Goal: Task Accomplishment & Management: Use online tool/utility

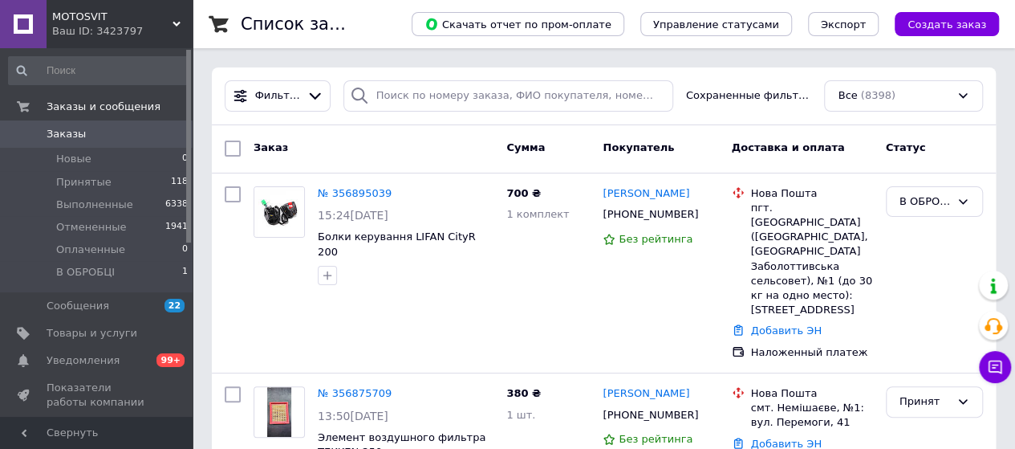
scroll to position [80, 0]
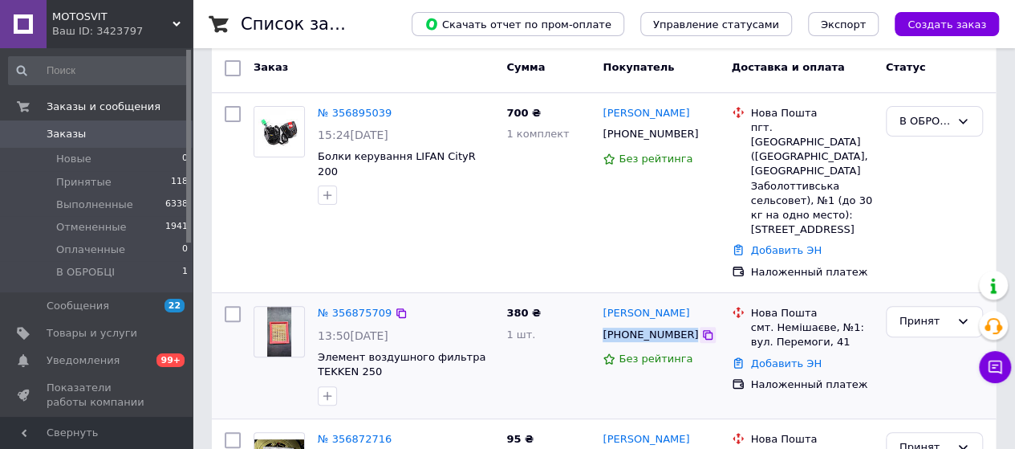
drag, startPoint x: 603, startPoint y: 320, endPoint x: 689, endPoint y: 325, distance: 85.2
click at [689, 326] on div "+380931440013" at bounding box center [660, 335] width 119 height 18
copy div "+380931440013"
click at [766, 357] on link "Добавить ЭН" at bounding box center [786, 363] width 71 height 12
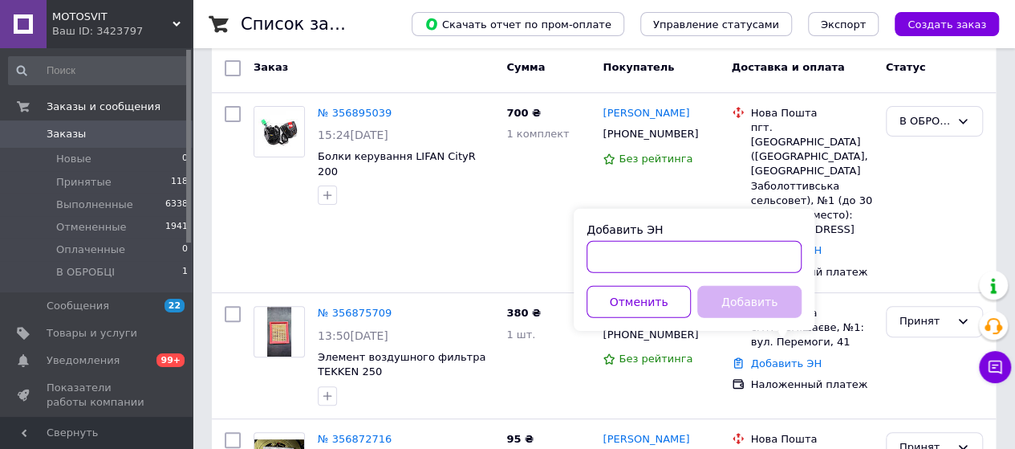
click at [689, 261] on input "Добавить ЭН" at bounding box center [694, 257] width 215 height 32
paste input "20451225066085"
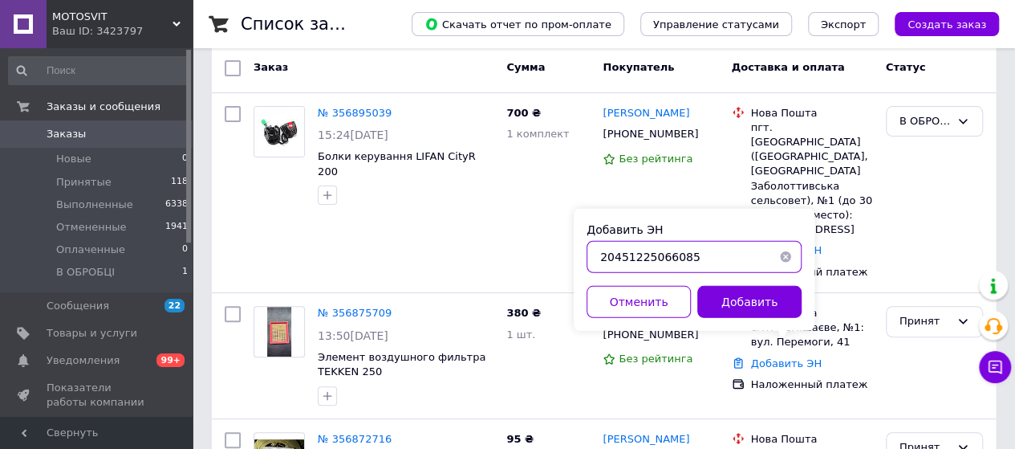
click at [595, 259] on input "20451225066085" at bounding box center [694, 257] width 215 height 32
click at [605, 259] on input "20451225066085" at bounding box center [694, 257] width 215 height 32
click at [603, 259] on input "20451225066085" at bounding box center [694, 257] width 215 height 32
click at [599, 261] on input "20451225066085" at bounding box center [694, 257] width 215 height 32
type input "20451225066085"
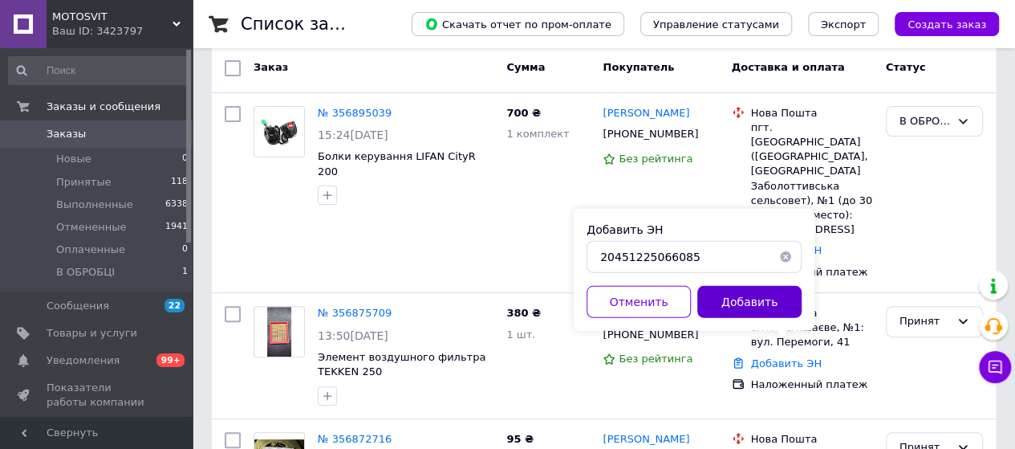
click at [725, 304] on button "Добавить" at bounding box center [749, 302] width 104 height 32
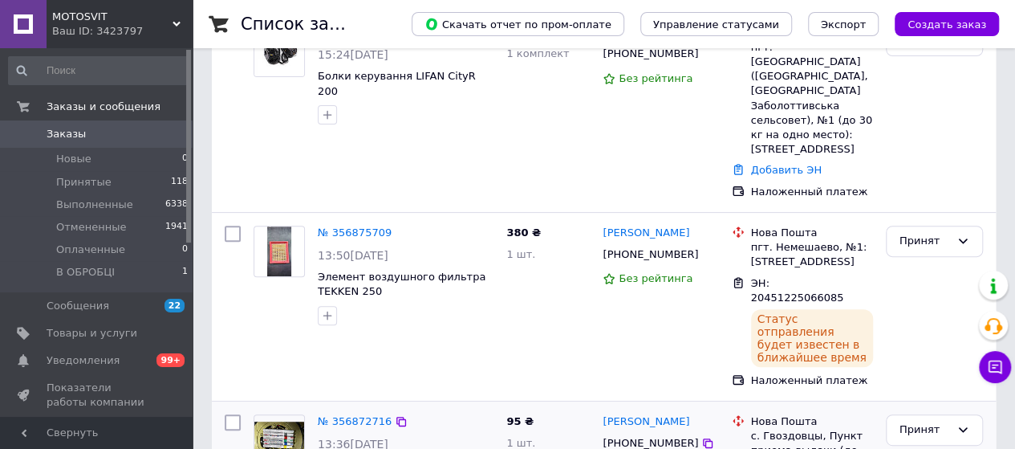
scroll to position [241, 0]
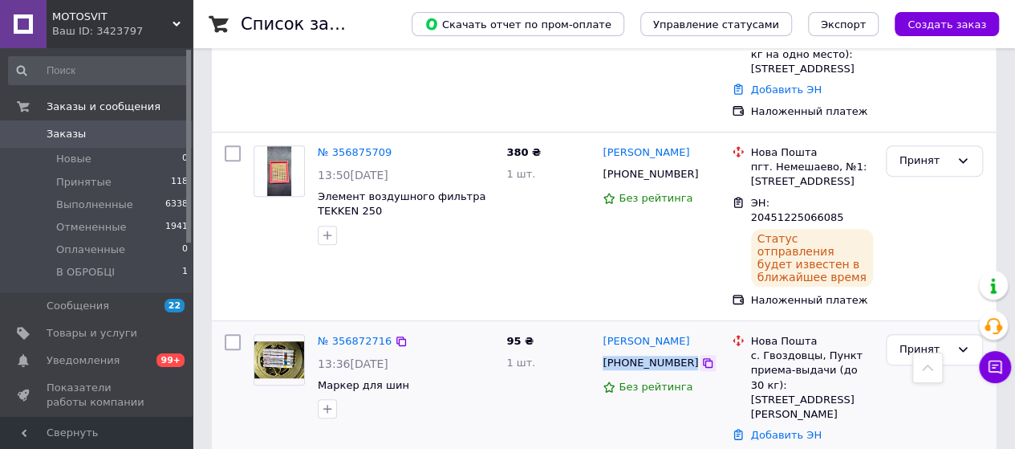
drag, startPoint x: 603, startPoint y: 325, endPoint x: 689, endPoint y: 327, distance: 85.1
click at [689, 354] on div "+380681104561" at bounding box center [660, 363] width 119 height 18
copy div "+380681104561"
click at [792, 425] on div "Добавить ЭН" at bounding box center [812, 436] width 128 height 22
click at [791, 429] on link "Добавить ЭН" at bounding box center [786, 435] width 71 height 12
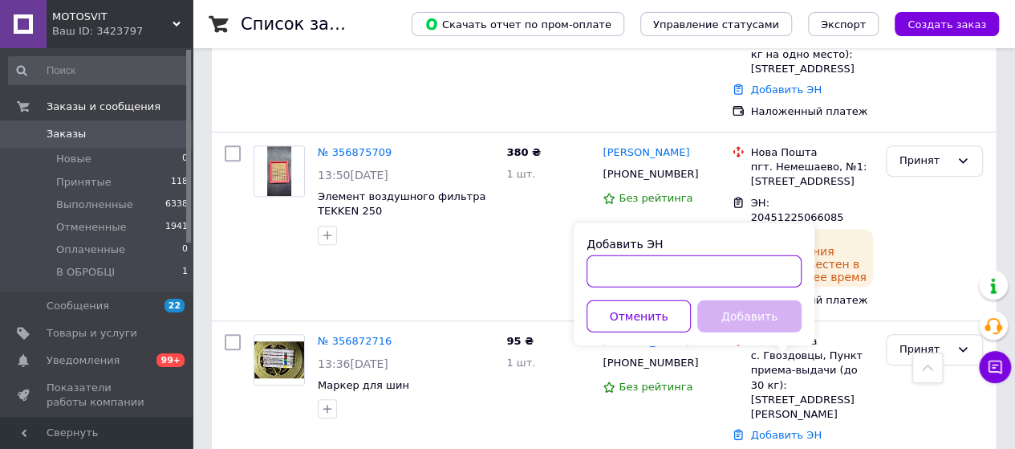
click at [647, 274] on input "Добавить ЭН" at bounding box center [694, 271] width 215 height 32
paste input "20451225067343"
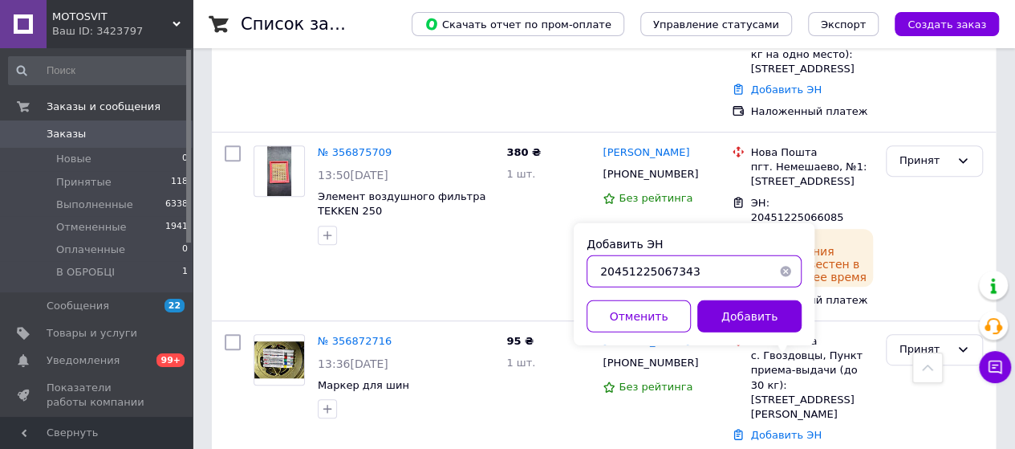
click at [602, 270] on input "20451225067343" at bounding box center [694, 271] width 215 height 32
type input "20451225067343"
click at [762, 325] on button "Добавить" at bounding box center [749, 316] width 104 height 32
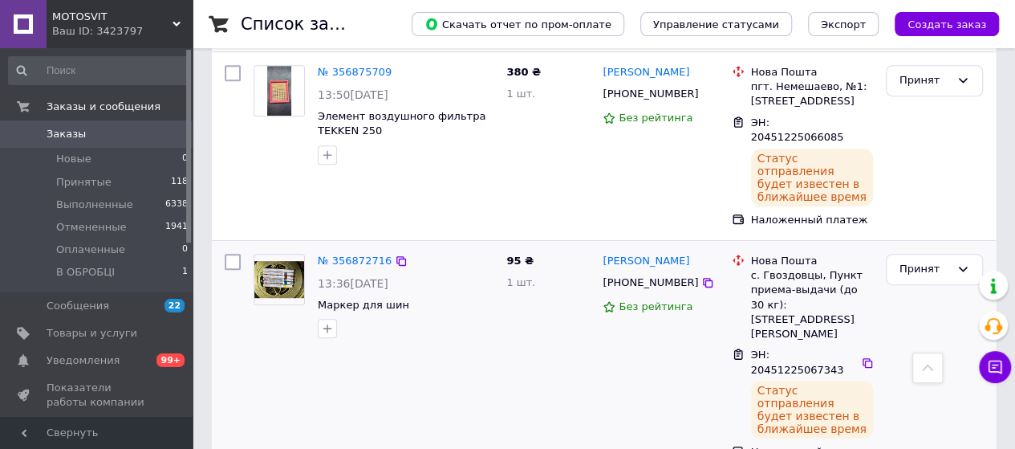
scroll to position [401, 0]
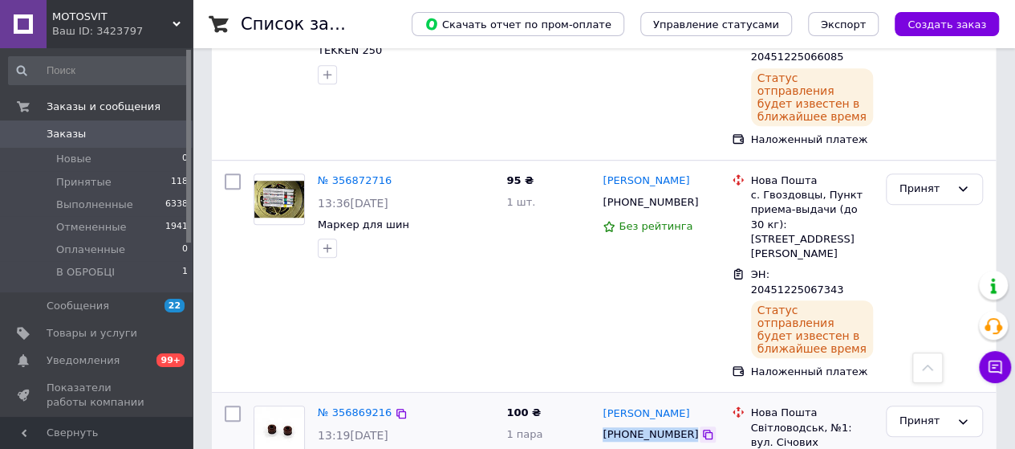
drag, startPoint x: 599, startPoint y: 337, endPoint x: 685, endPoint y: 340, distance: 86.7
click at [685, 425] on div "+380680676164" at bounding box center [660, 434] width 119 height 18
copy div "+380680676164"
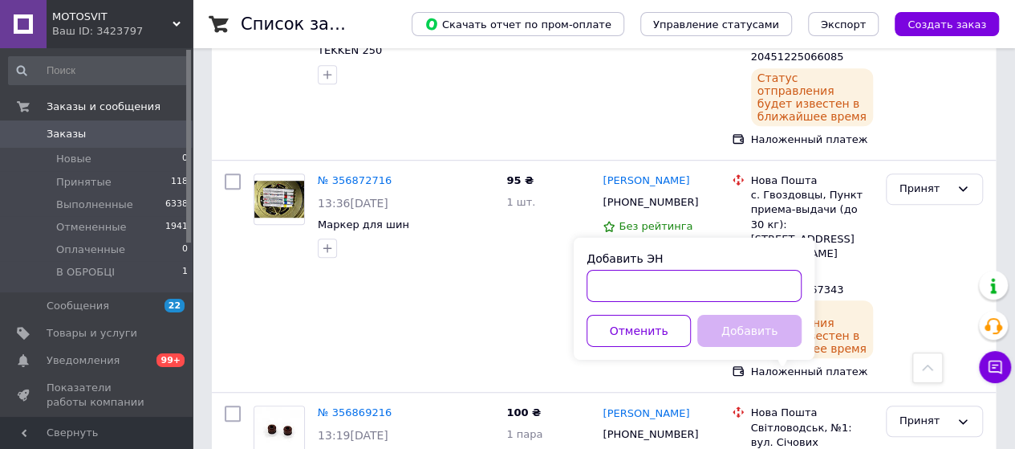
click at [631, 291] on input "Добавить ЭН" at bounding box center [694, 286] width 215 height 32
paste input "20451225068743"
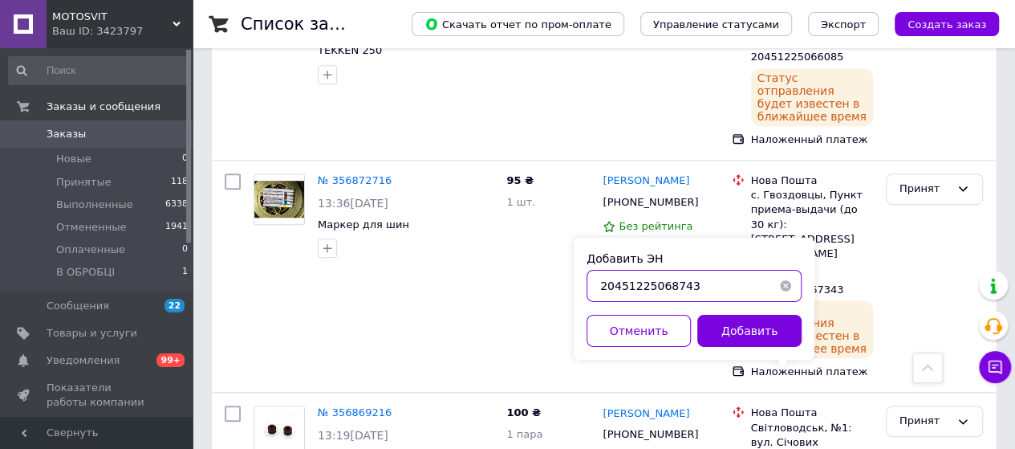
click at [600, 295] on input "20451225068743" at bounding box center [694, 286] width 215 height 32
type input "20451225068743"
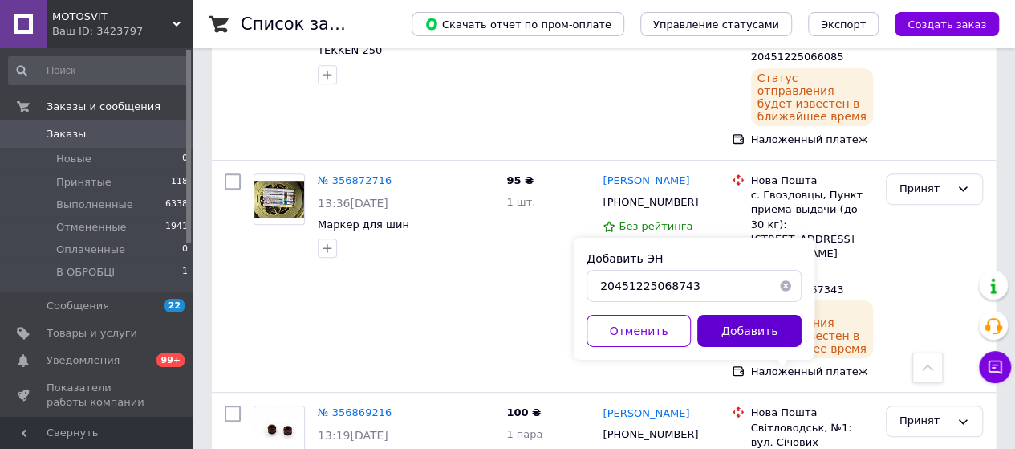
click at [717, 317] on button "Добавить" at bounding box center [749, 331] width 104 height 32
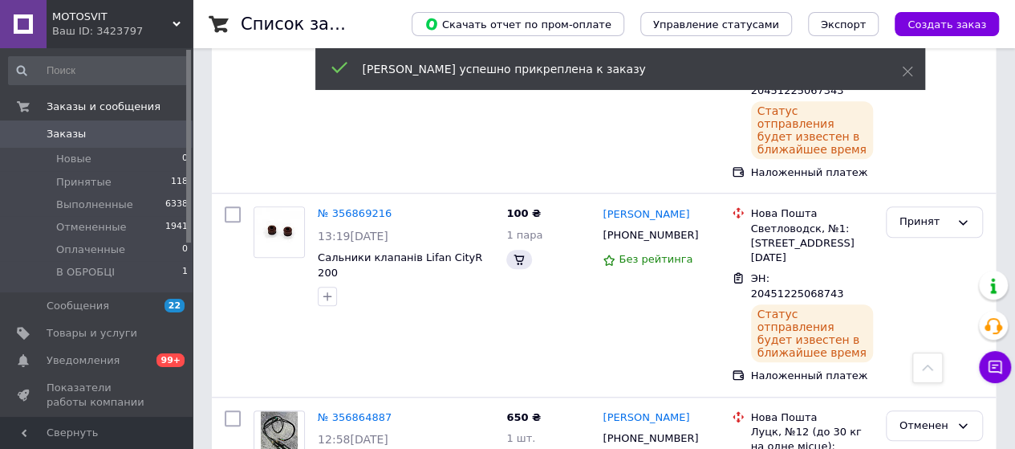
scroll to position [536, 0]
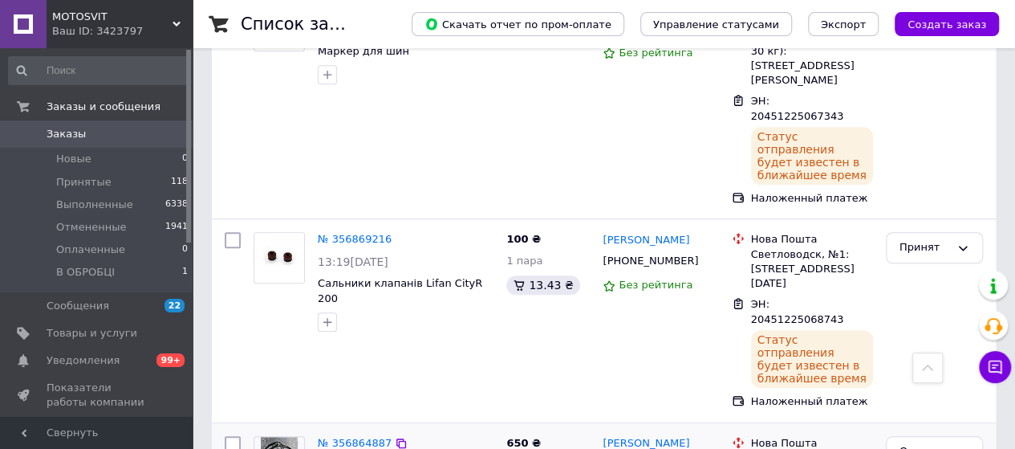
drag, startPoint x: 600, startPoint y: 359, endPoint x: 690, endPoint y: 359, distance: 89.9
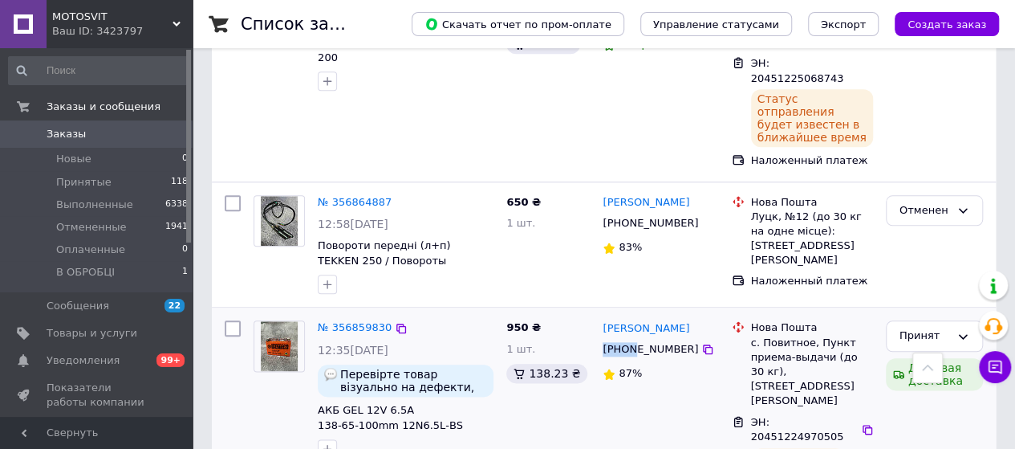
drag, startPoint x: 599, startPoint y: 248, endPoint x: 636, endPoint y: 246, distance: 37.0
click at [636, 314] on div "Олег Роїк +380988694343 87%" at bounding box center [660, 404] width 128 height 180
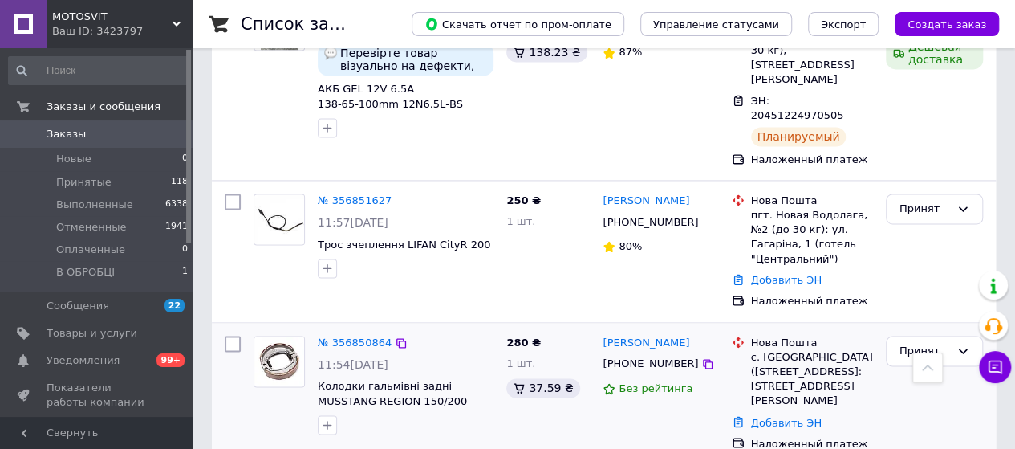
scroll to position [937, 0]
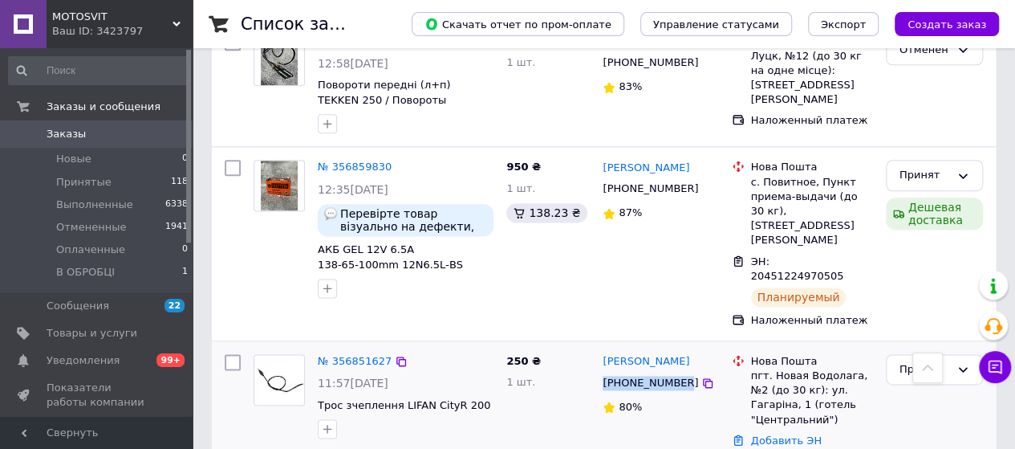
drag, startPoint x: 600, startPoint y: 251, endPoint x: 684, endPoint y: 262, distance: 84.2
click at [684, 372] on div "+380661430912" at bounding box center [650, 382] width 102 height 21
copy div "+380661430912"
click at [795, 434] on link "Добавить ЭН" at bounding box center [786, 440] width 71 height 12
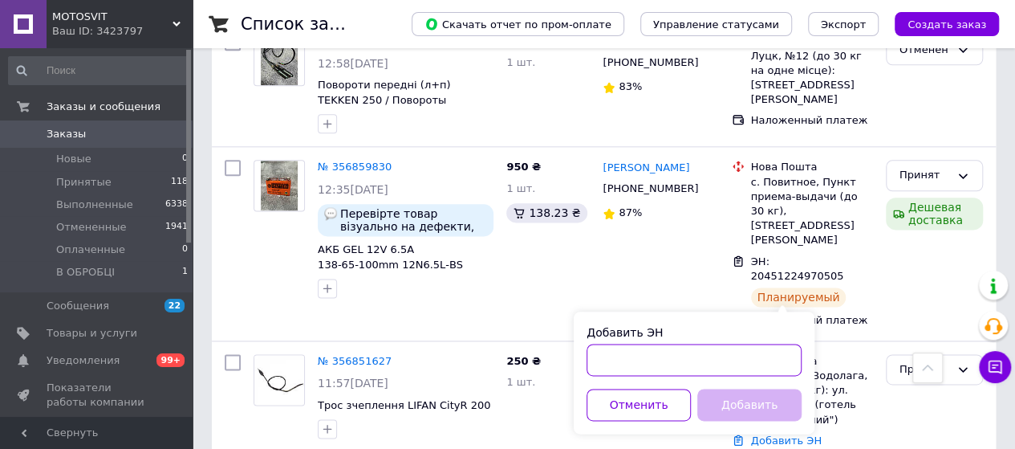
click at [667, 360] on input "Добавить ЭН" at bounding box center [694, 359] width 215 height 32
paste input "+380661430912"
type input "+"
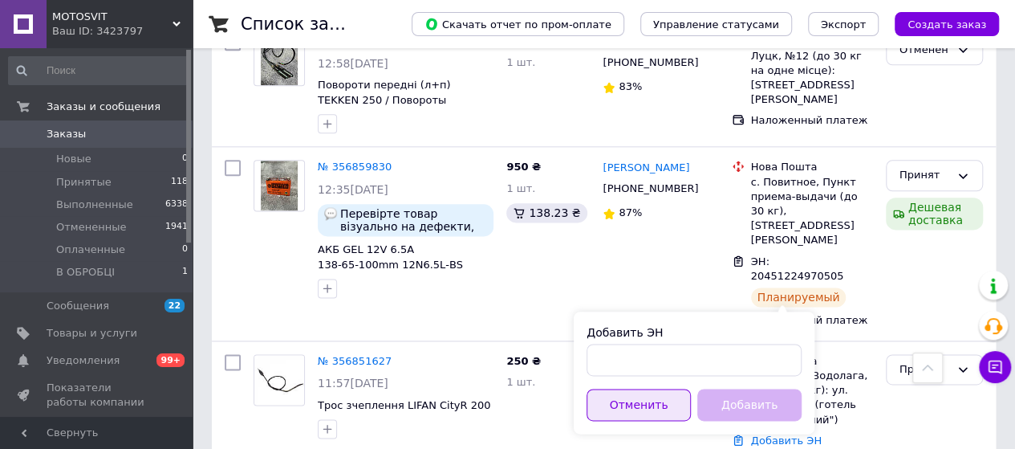
click at [621, 400] on button "Отменить" at bounding box center [639, 404] width 104 height 32
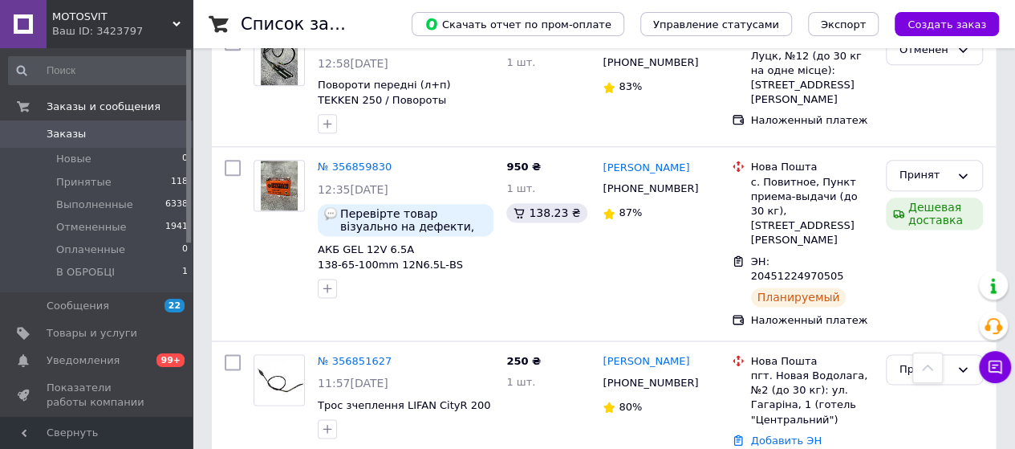
scroll to position [1018, 0]
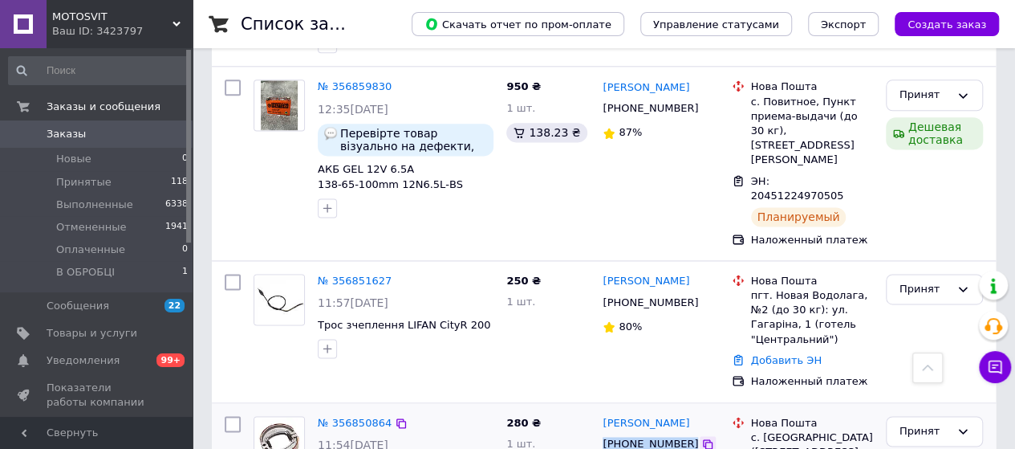
drag, startPoint x: 604, startPoint y: 304, endPoint x: 682, endPoint y: 295, distance: 78.3
click at [682, 435] on div "+380930497325" at bounding box center [660, 444] width 119 height 18
copy div "+380930497325"
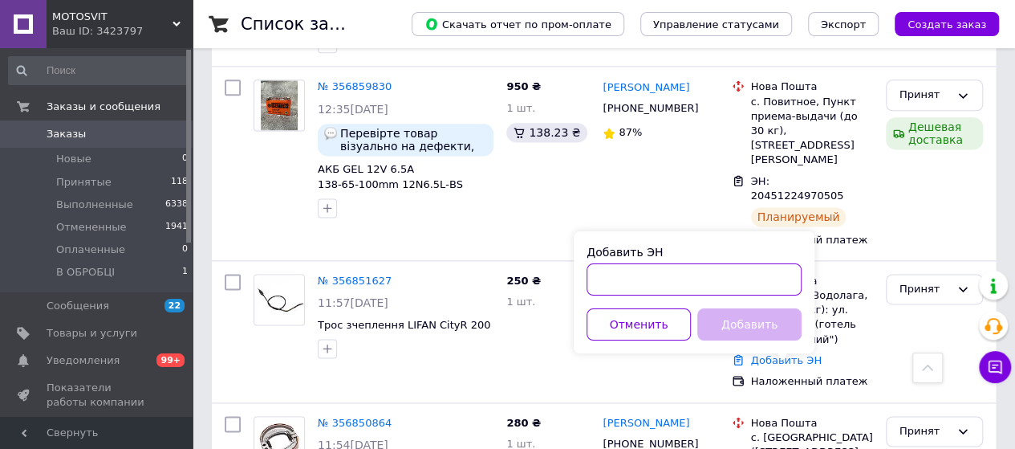
click at [720, 283] on input "Добавить ЭН" at bounding box center [694, 279] width 215 height 32
paste input "20451224913277"
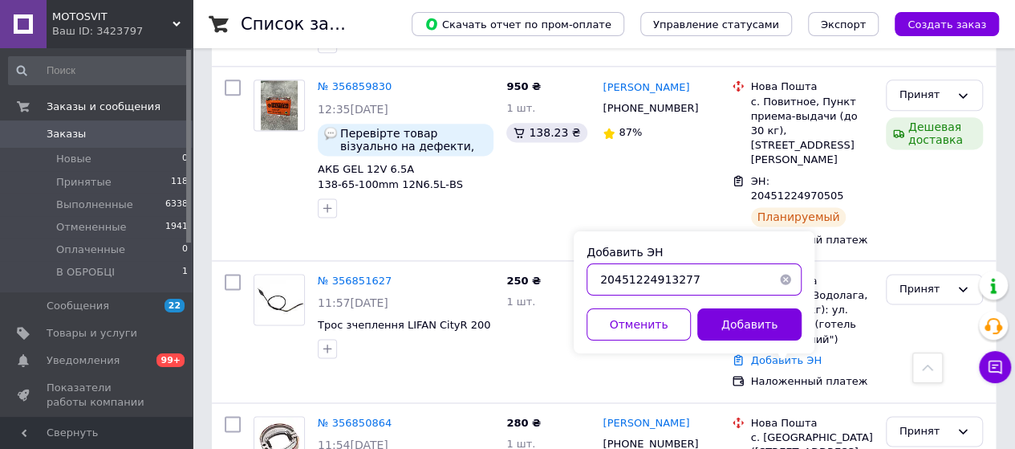
click at [599, 278] on input "20451224913277" at bounding box center [694, 279] width 215 height 32
type input "20451224913277"
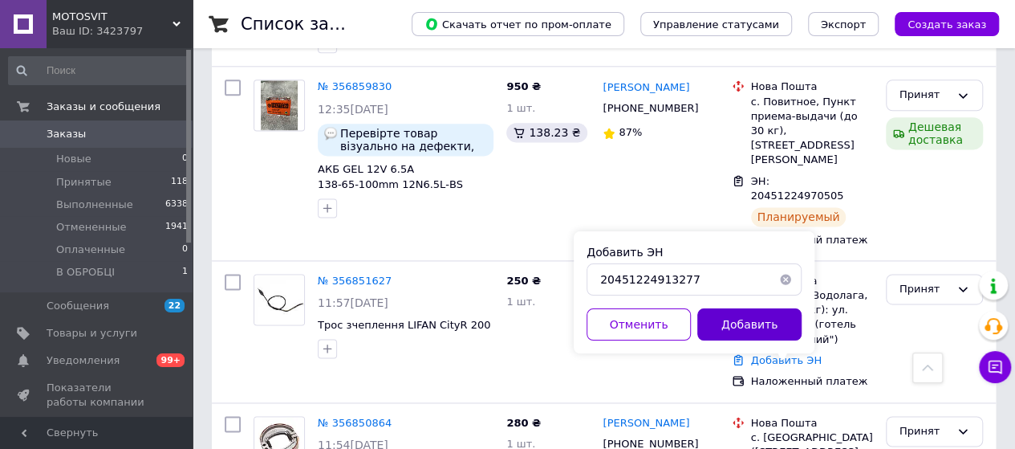
click at [713, 323] on button "Добавить" at bounding box center [749, 324] width 104 height 32
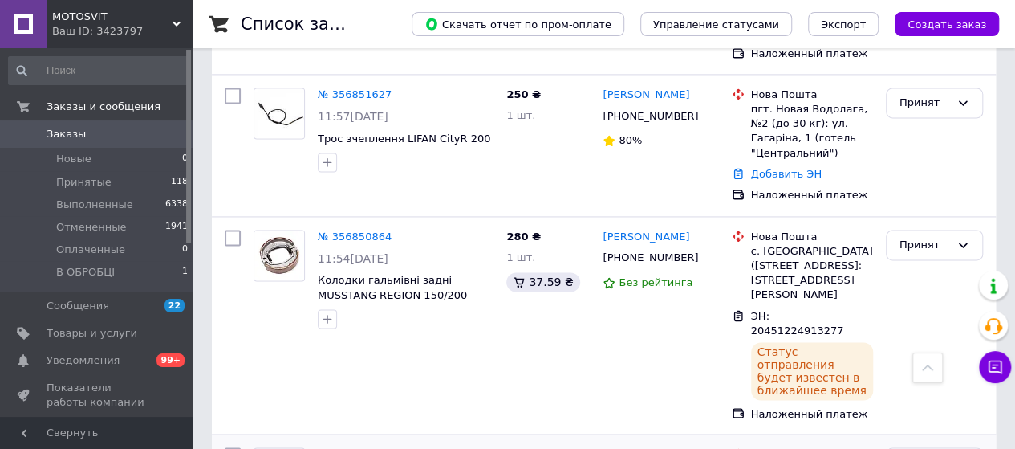
scroll to position [1207, 0]
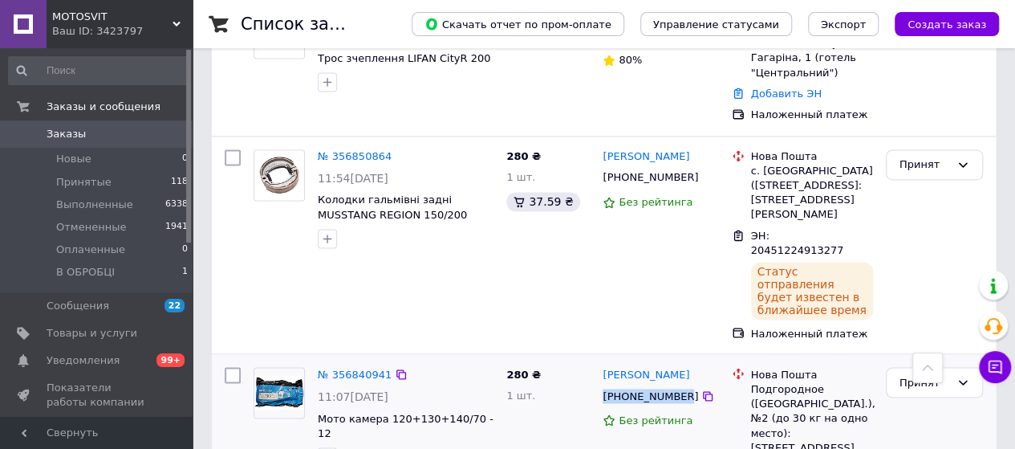
drag, startPoint x: 602, startPoint y: 266, endPoint x: 681, endPoint y: 266, distance: 78.6
click at [681, 385] on div "+380950796126" at bounding box center [650, 395] width 102 height 21
copy div "+380950796126"
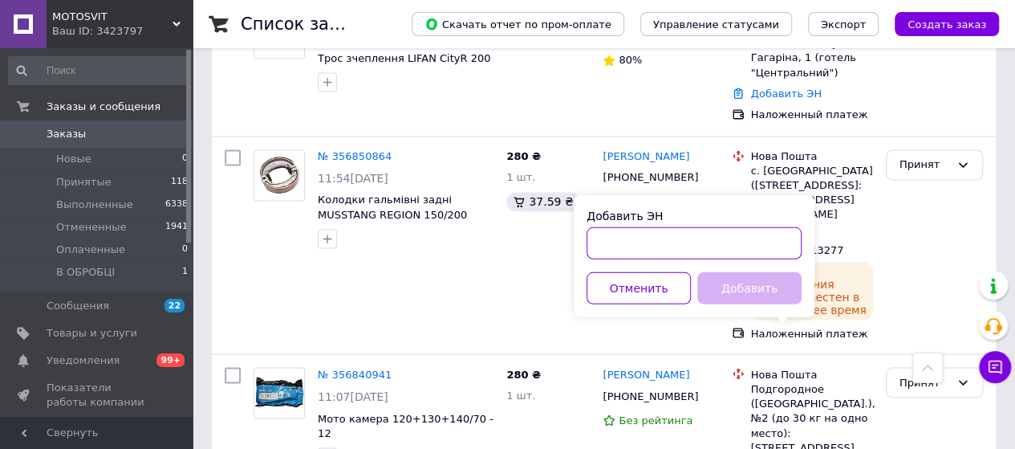
click at [691, 245] on input "Добавить ЭН" at bounding box center [694, 242] width 215 height 32
paste input "20451224919615"
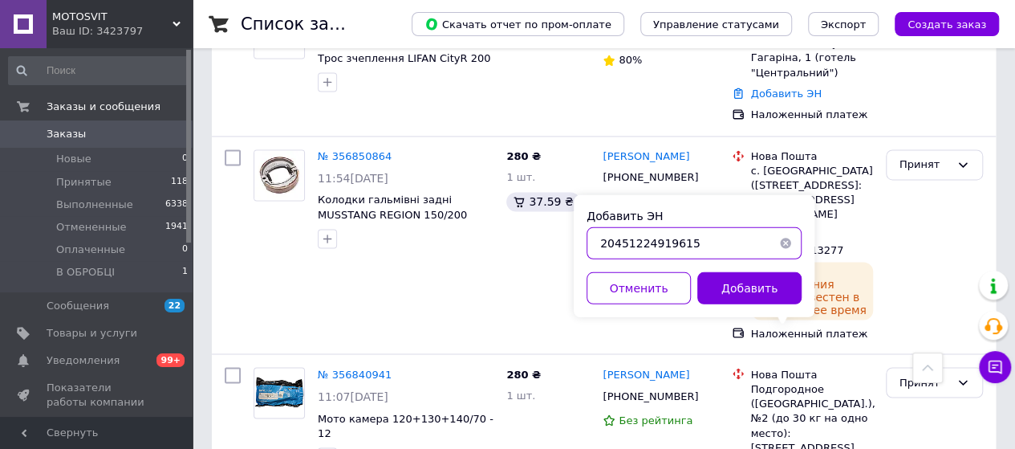
click at [601, 245] on input "20451224919615" at bounding box center [694, 242] width 215 height 32
type input "20451224919615"
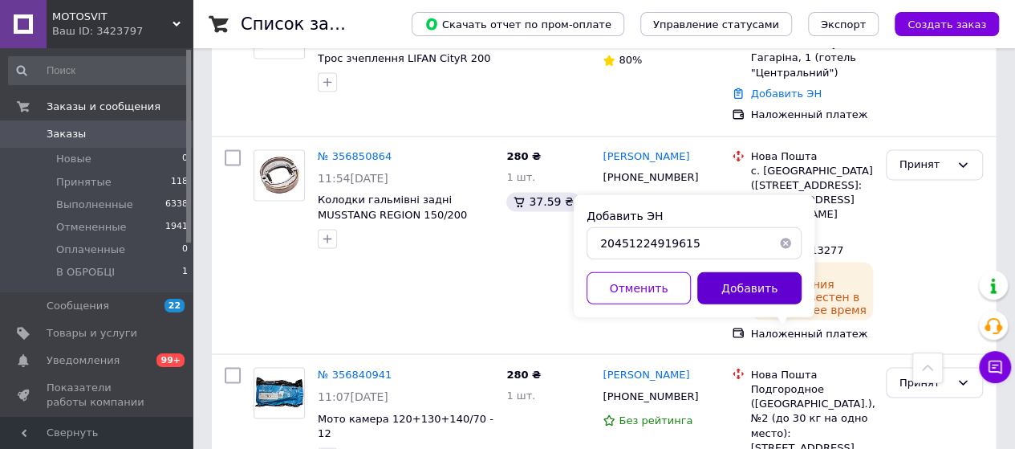
click at [732, 275] on button "Добавить" at bounding box center [749, 287] width 104 height 32
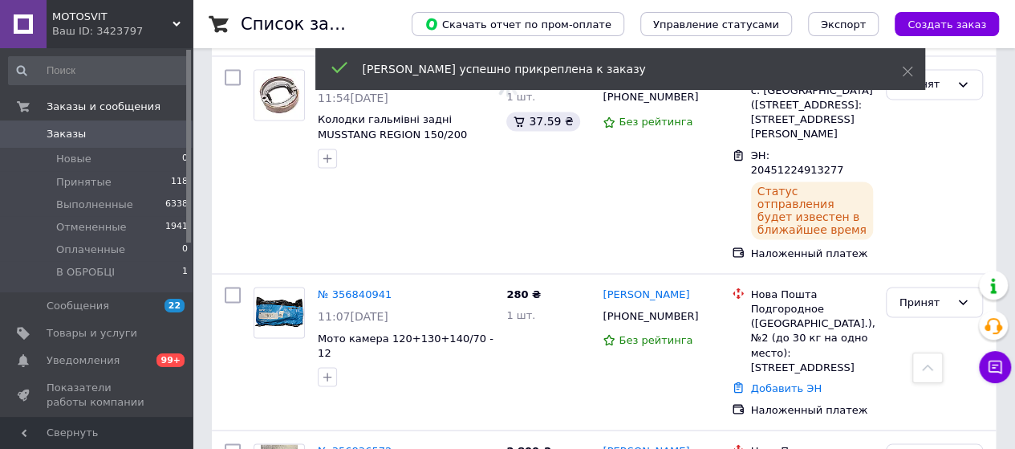
scroll to position [1367, 0]
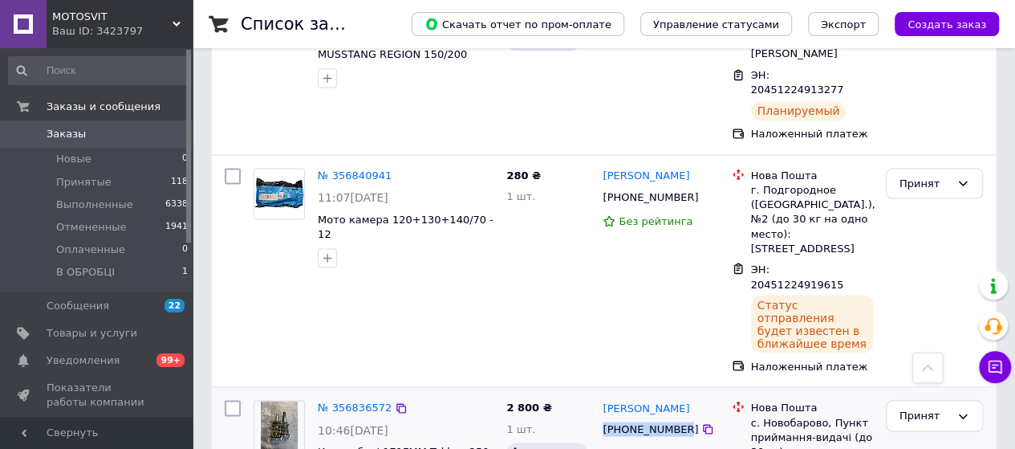
drag, startPoint x: 603, startPoint y: 278, endPoint x: 679, endPoint y: 282, distance: 75.6
click at [679, 418] on div "+380973384792" at bounding box center [650, 428] width 102 height 21
copy div "+380973384792"
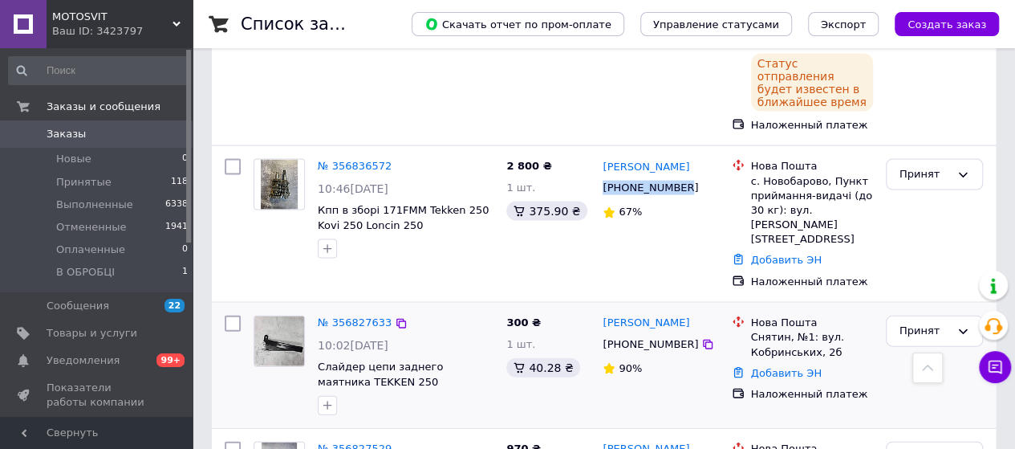
scroll to position [1448, 0]
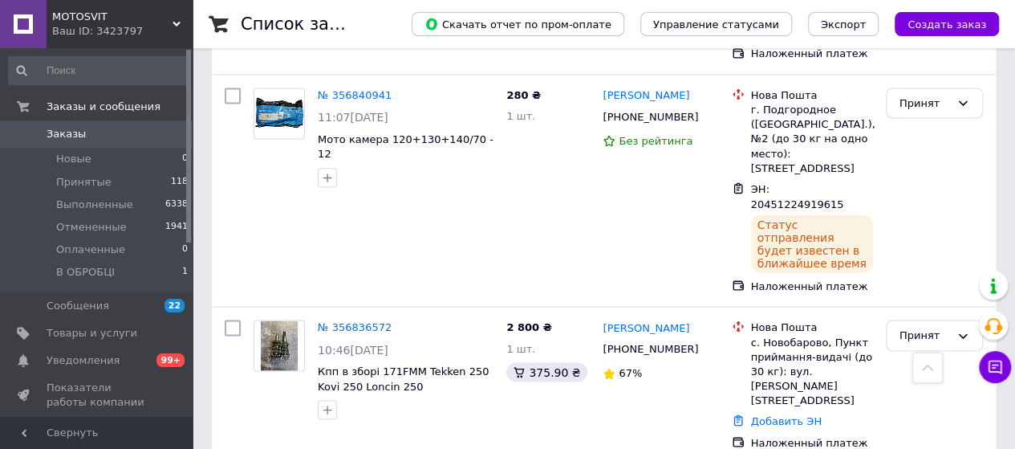
drag, startPoint x: 594, startPoint y: 328, endPoint x: 668, endPoint y: 319, distance: 74.5
drag, startPoint x: 602, startPoint y: 325, endPoint x: 685, endPoint y: 339, distance: 84.7
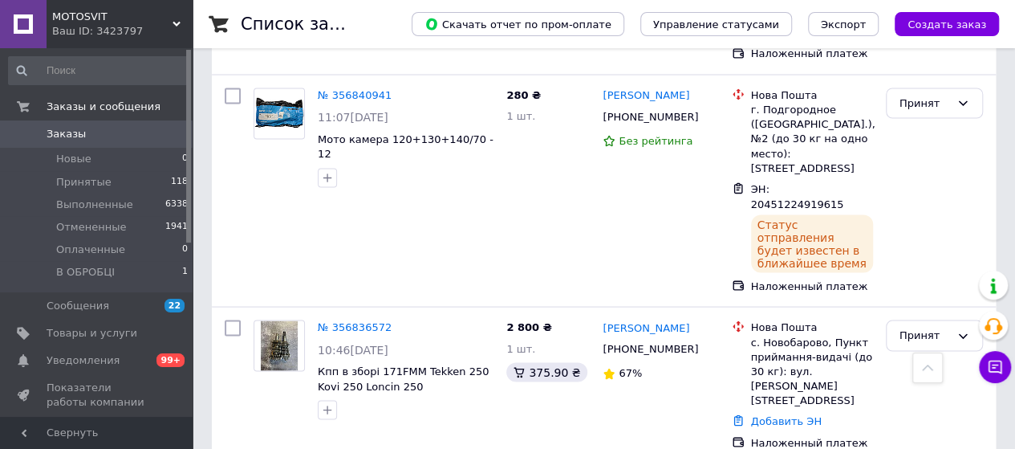
drag, startPoint x: 603, startPoint y: 327, endPoint x: 680, endPoint y: 331, distance: 76.4
copy div "+380960576771"
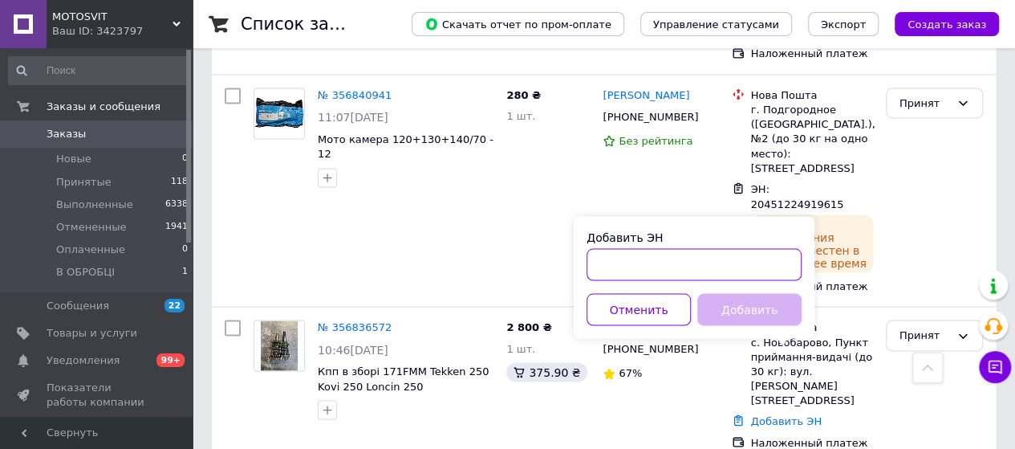
click at [701, 266] on input "Добавить ЭН" at bounding box center [694, 264] width 215 height 32
paste input "20451224967681"
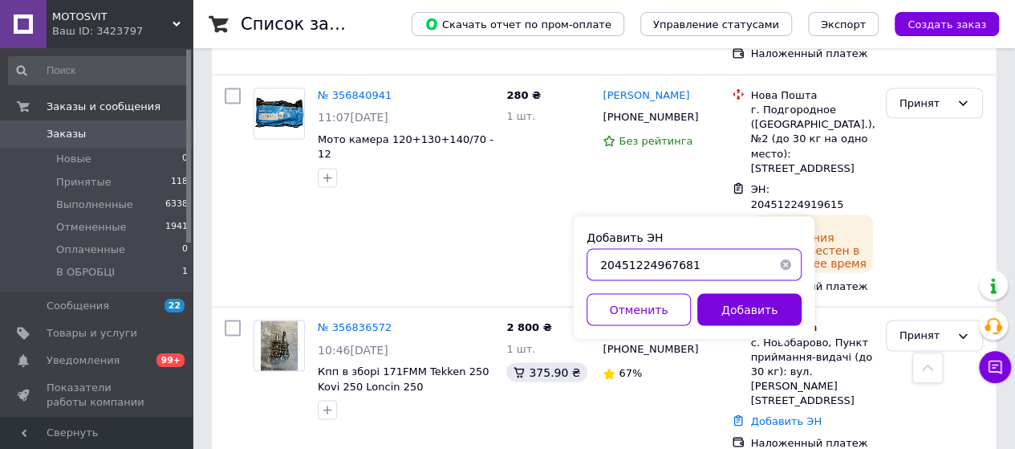
click at [600, 269] on input "20451224967681" at bounding box center [694, 264] width 215 height 32
type input "20451224967681"
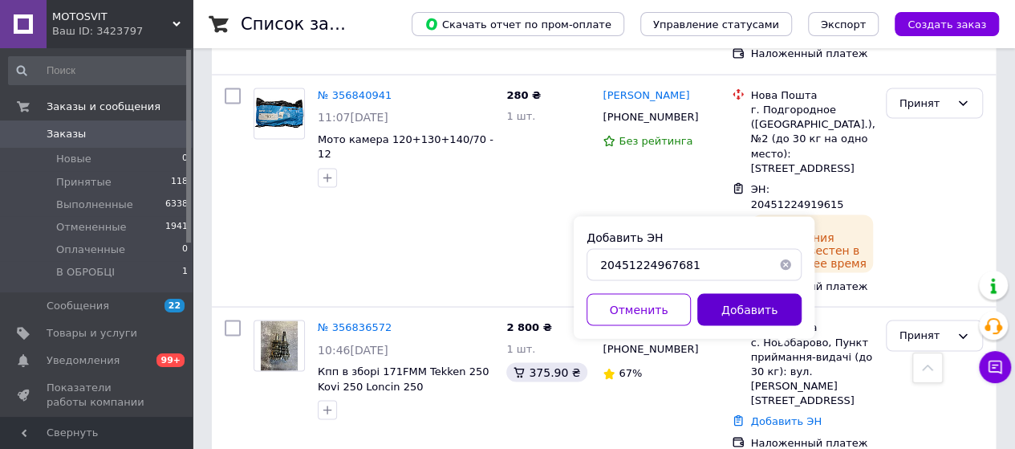
click at [719, 298] on button "Добавить" at bounding box center [749, 309] width 104 height 32
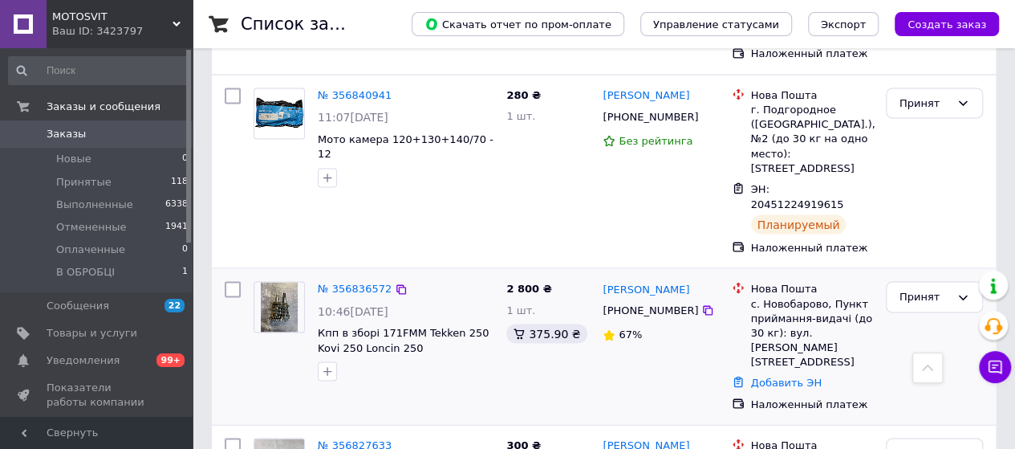
scroll to position [1688, 0]
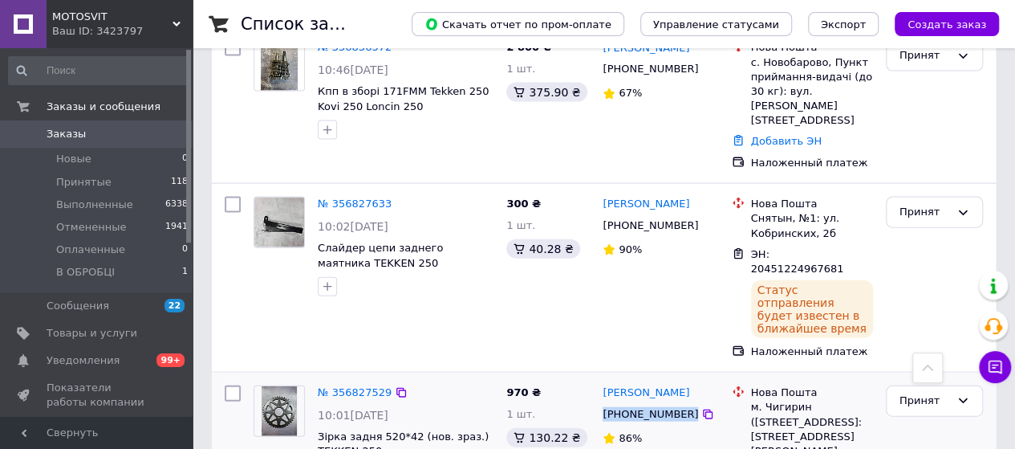
drag, startPoint x: 600, startPoint y: 217, endPoint x: 685, endPoint y: 230, distance: 86.2
click at [685, 379] on div "Максим Добровольський +380992041044 86%" at bounding box center [660, 443] width 128 height 128
copy div "+380992041044"
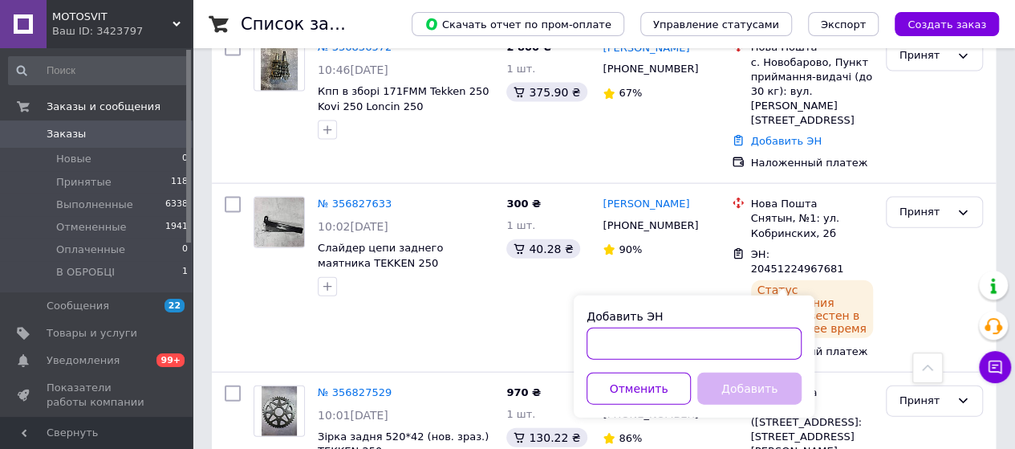
click at [743, 341] on input "Добавить ЭН" at bounding box center [694, 343] width 215 height 32
paste input "20451224916287"
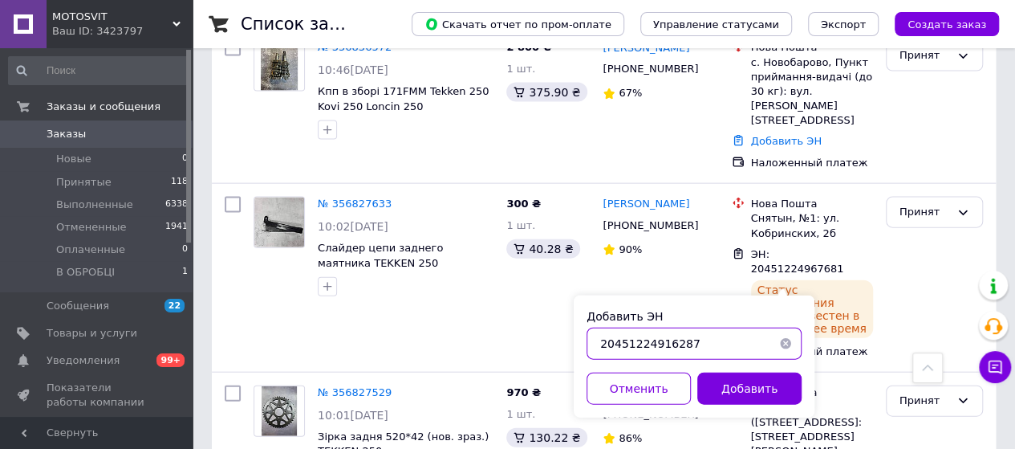
click at [599, 343] on input "20451224916287" at bounding box center [694, 343] width 215 height 32
type input "20451224916287"
click at [713, 382] on button "Добавить" at bounding box center [749, 388] width 104 height 32
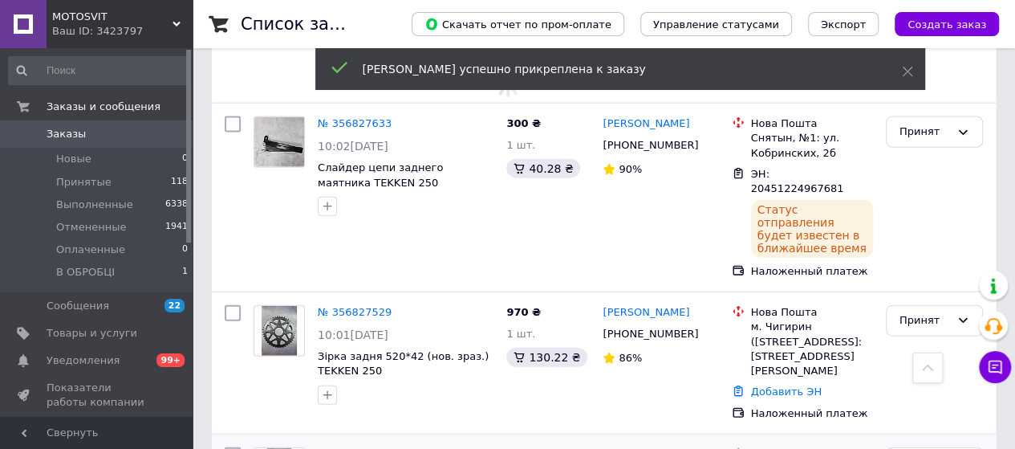
scroll to position [1849, 0]
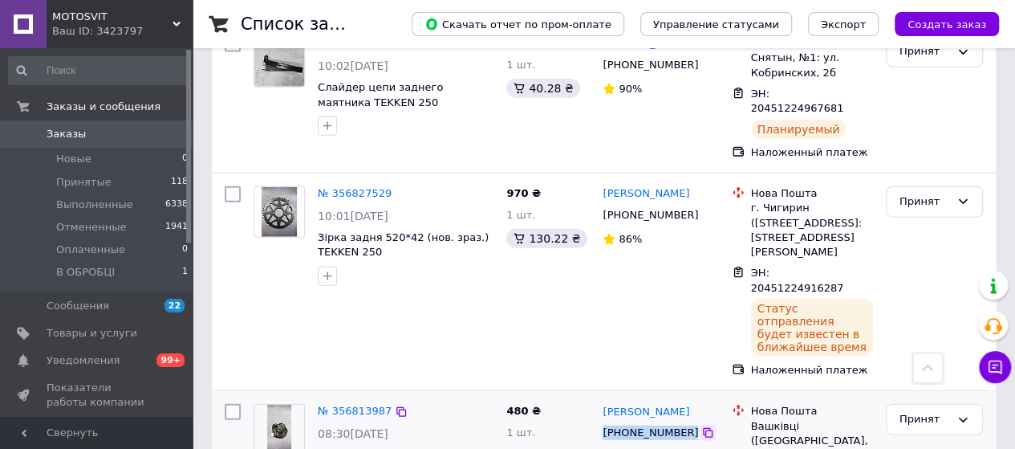
drag, startPoint x: 602, startPoint y: 227, endPoint x: 696, endPoint y: 227, distance: 93.9
click at [696, 424] on div "+380687262766" at bounding box center [660, 433] width 119 height 18
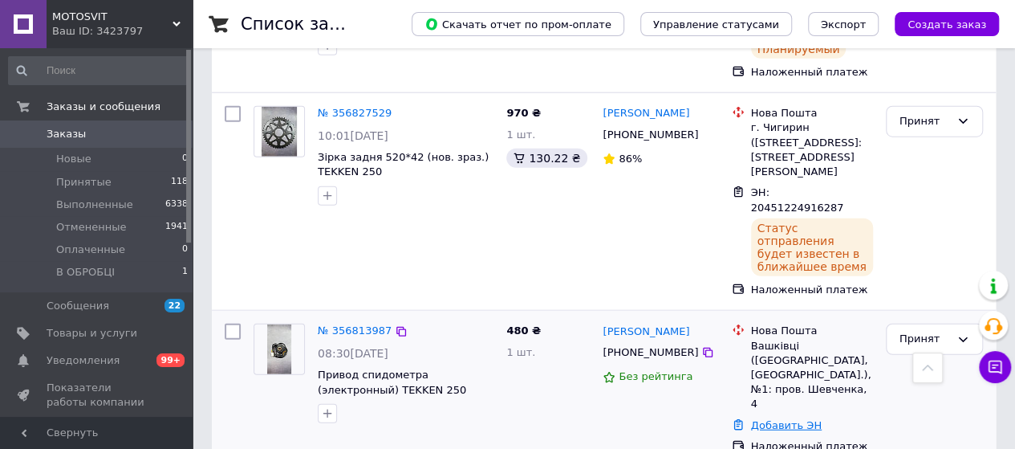
click at [756, 419] on link "Добавить ЭН" at bounding box center [786, 425] width 71 height 12
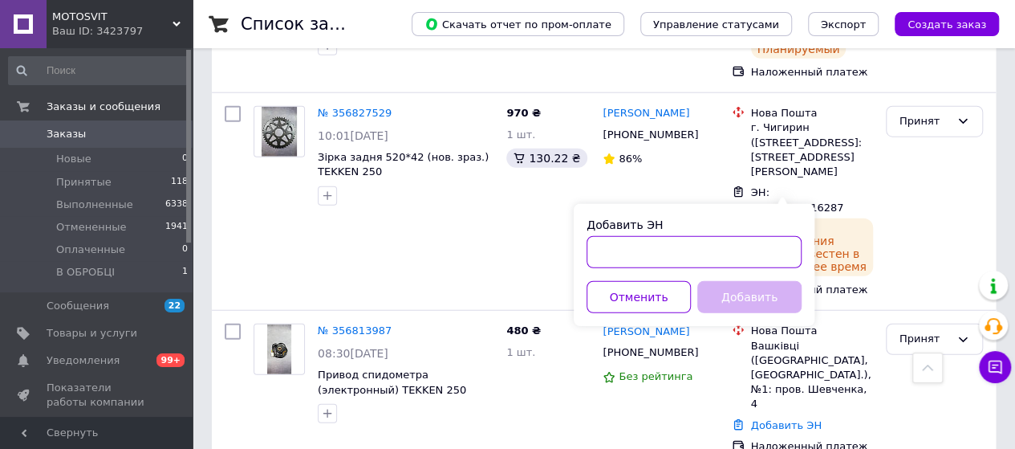
click at [685, 252] on input "Добавить ЭН" at bounding box center [694, 252] width 215 height 32
paste input "20451224954963"
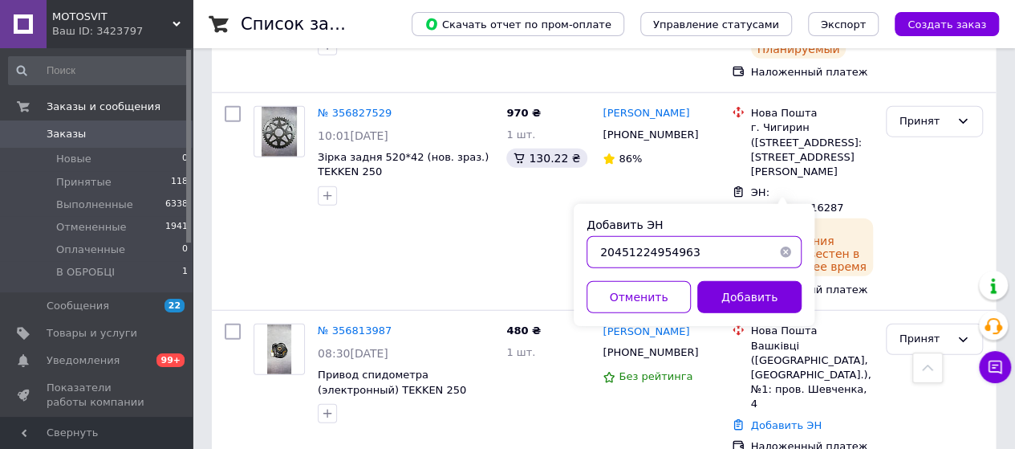
click at [599, 250] on input "20451224954963" at bounding box center [694, 252] width 215 height 32
type input "20451224954963"
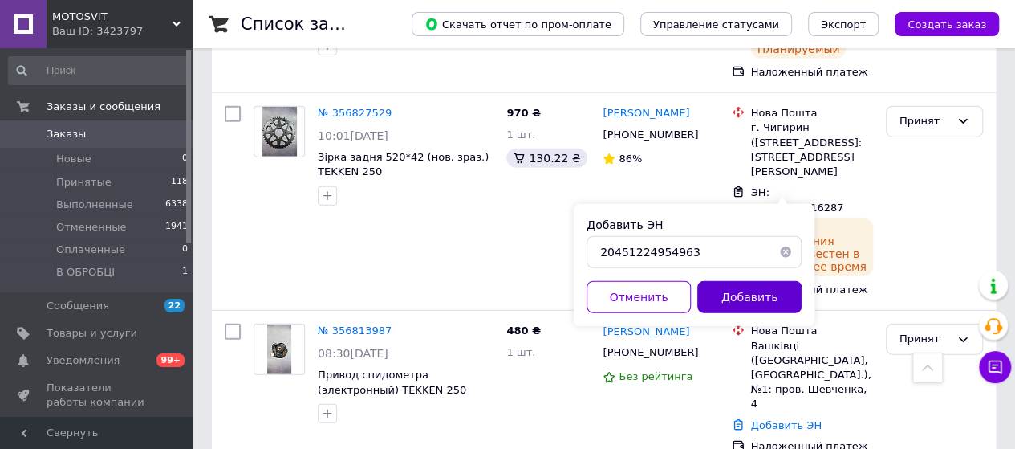
click at [733, 291] on button "Добавить" at bounding box center [749, 297] width 104 height 32
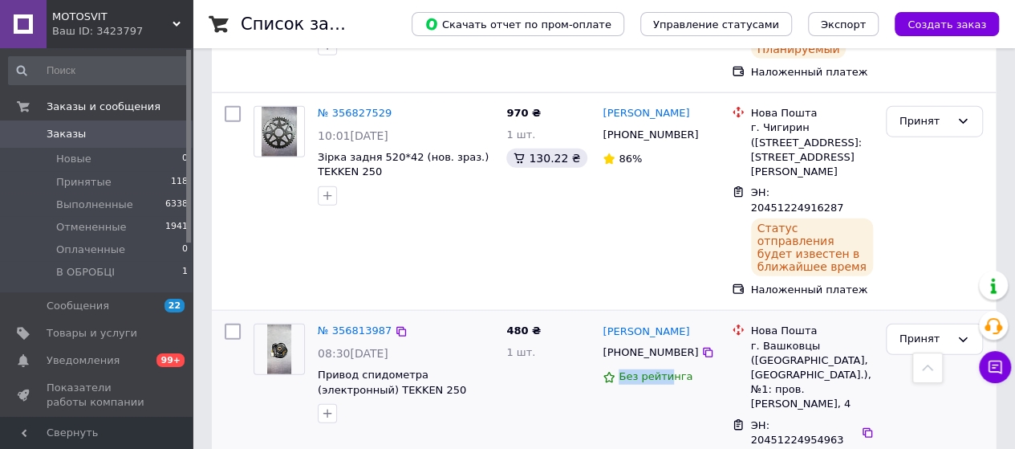
drag, startPoint x: 603, startPoint y: 274, endPoint x: 664, endPoint y: 275, distance: 61.0
click at [664, 317] on div "Вадим Колотило +380687262766 Без рейтинга" at bounding box center [660, 426] width 128 height 218
drag, startPoint x: 597, startPoint y: 337, endPoint x: 681, endPoint y: 337, distance: 83.5
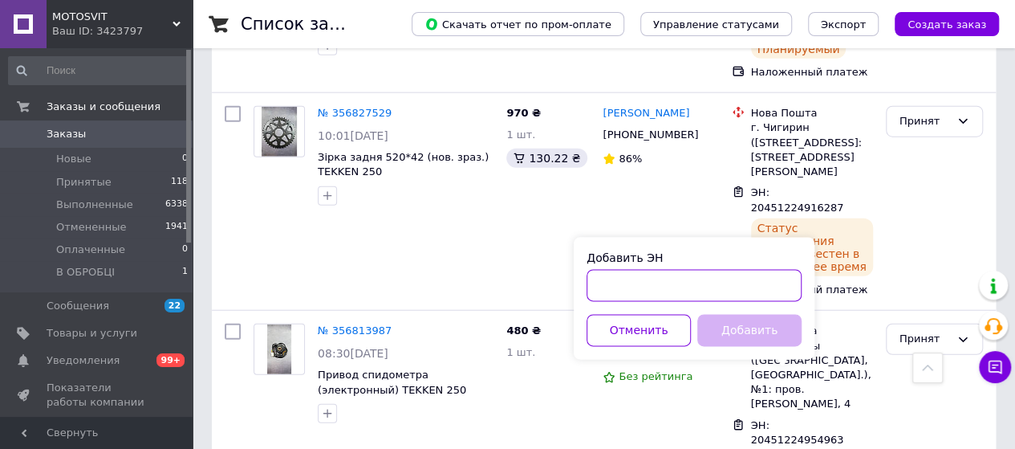
click at [615, 291] on input "Добавить ЭН" at bounding box center [694, 286] width 215 height 32
paste input "20451224953449"
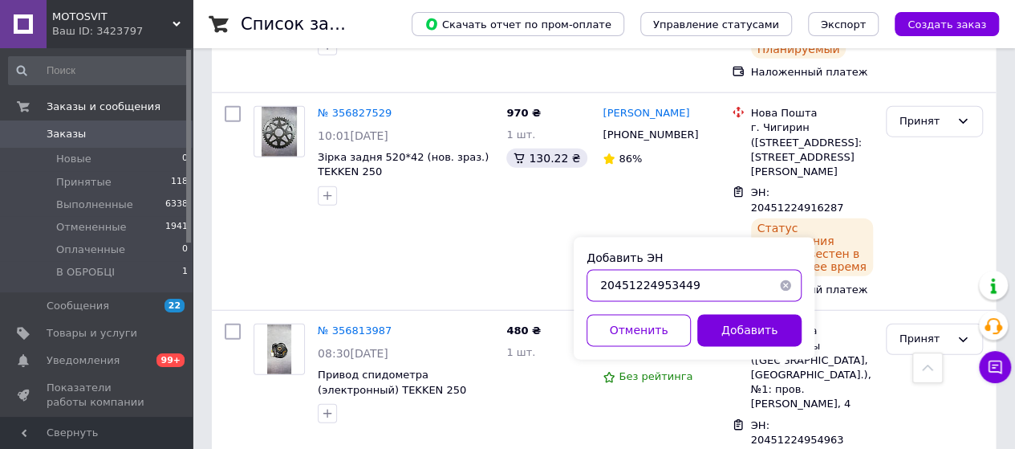
click at [603, 287] on input "20451224953449" at bounding box center [694, 286] width 215 height 32
click at [601, 288] on input "20451224953449" at bounding box center [694, 286] width 215 height 32
type input "20451224953449"
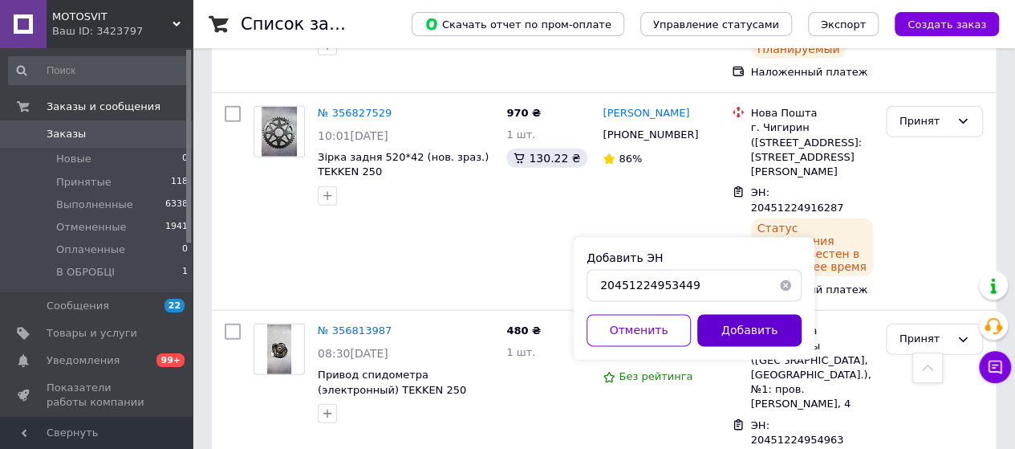
click at [724, 325] on button "Добавить" at bounding box center [749, 331] width 104 height 32
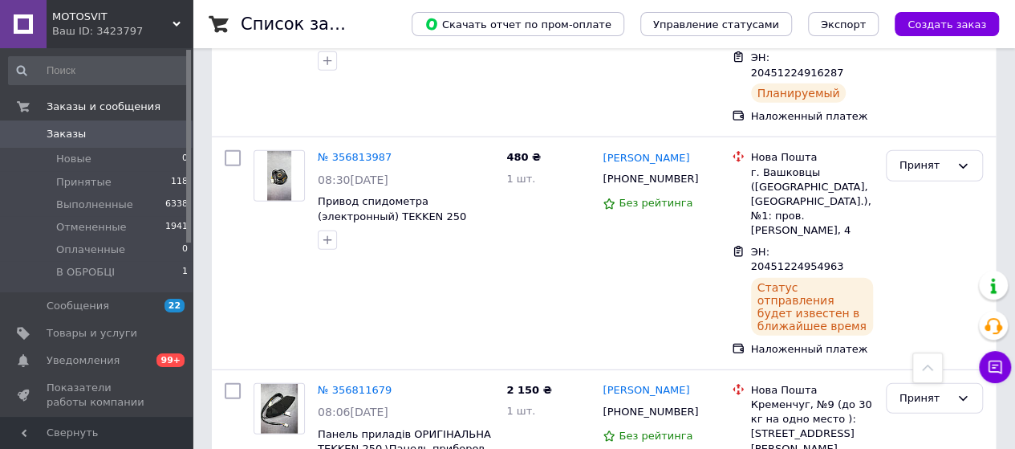
scroll to position [2144, 0]
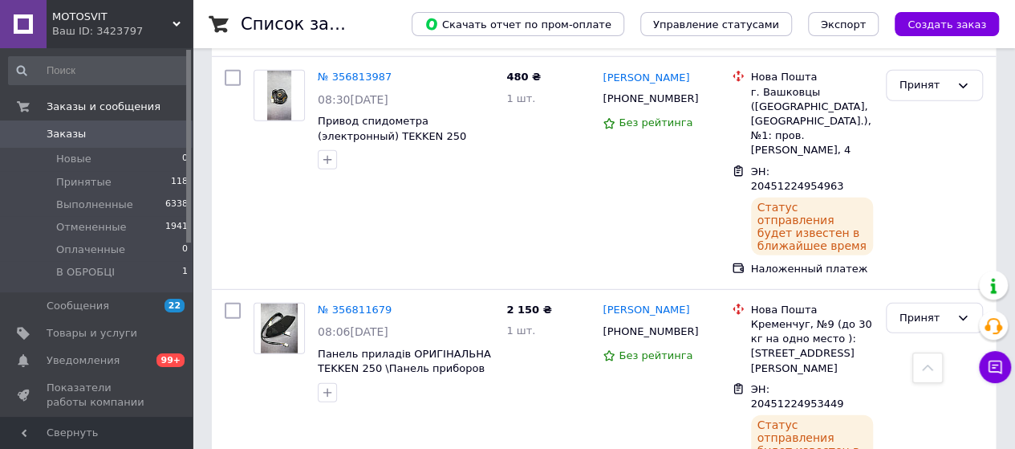
drag, startPoint x: 607, startPoint y: 270, endPoint x: 663, endPoint y: 272, distance: 56.2
drag, startPoint x: 600, startPoint y: 270, endPoint x: 678, endPoint y: 277, distance: 78.2
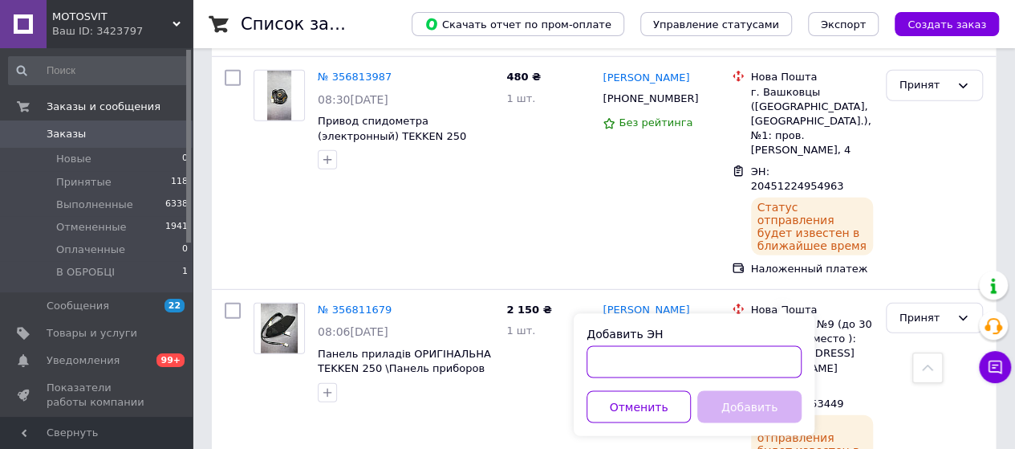
click at [682, 364] on input "Добавить ЭН" at bounding box center [694, 362] width 215 height 32
type input "м"
paste input "20451224950344"
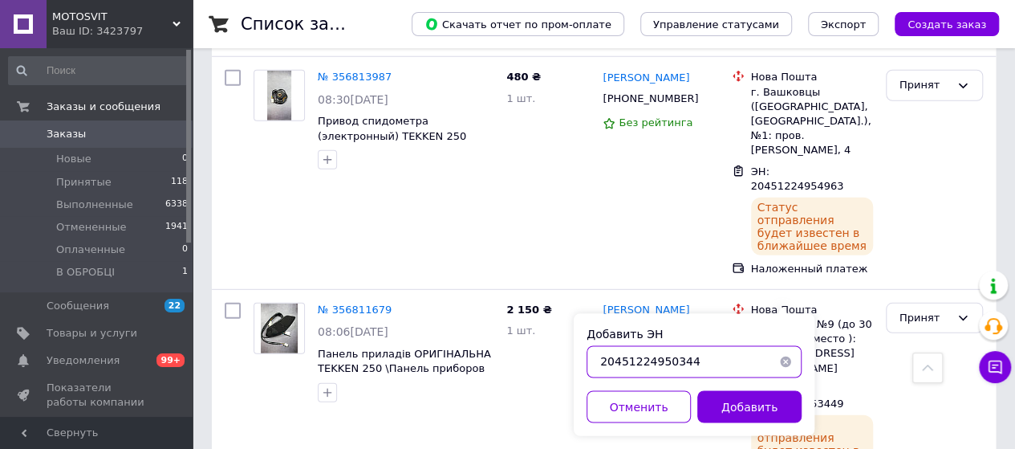
click at [598, 362] on input "20451224950344" at bounding box center [694, 362] width 215 height 32
type input "20451224950344"
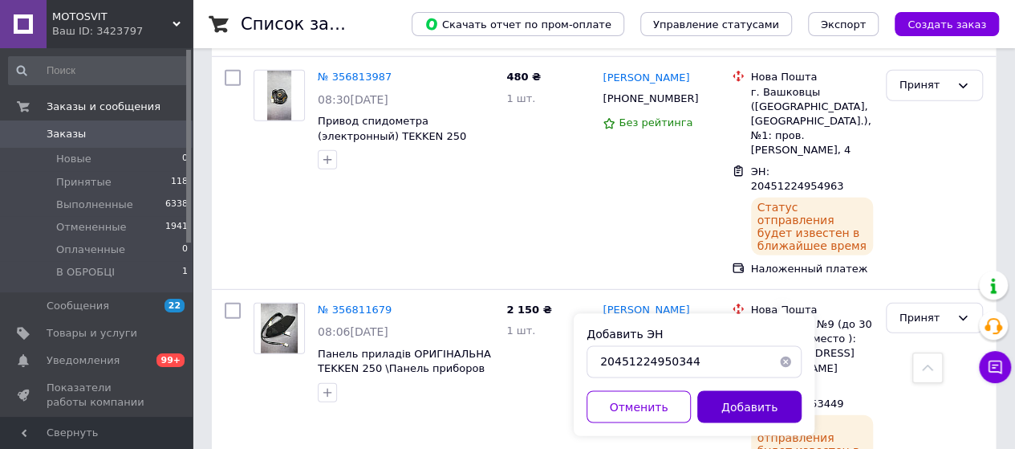
click at [709, 396] on button "Добавить" at bounding box center [749, 407] width 104 height 32
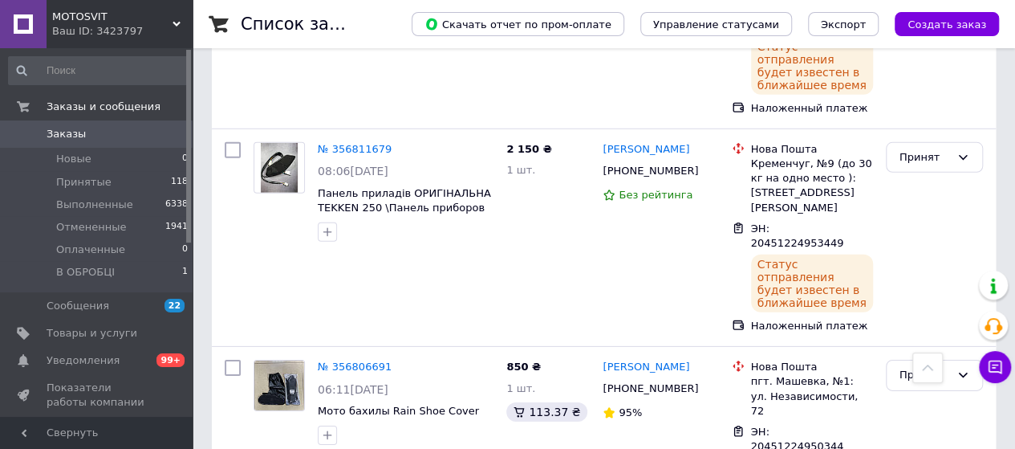
scroll to position [2385, 0]
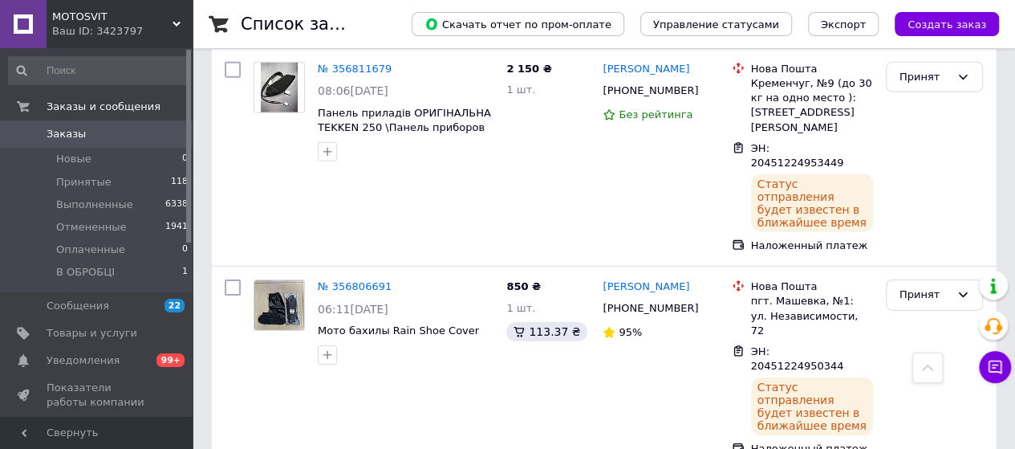
drag, startPoint x: 597, startPoint y: 318, endPoint x: 684, endPoint y: 320, distance: 86.7
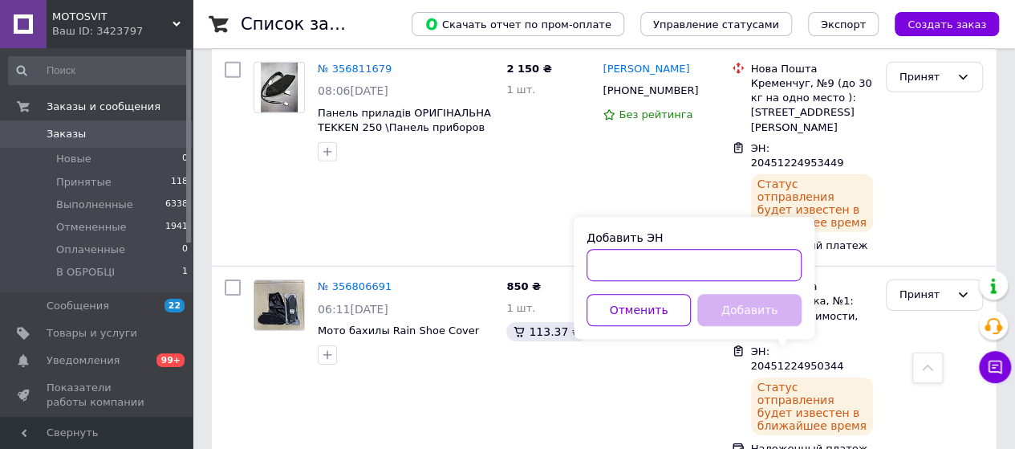
click at [668, 269] on input "Добавить ЭН" at bounding box center [694, 265] width 215 height 32
paste input "20451224917702"
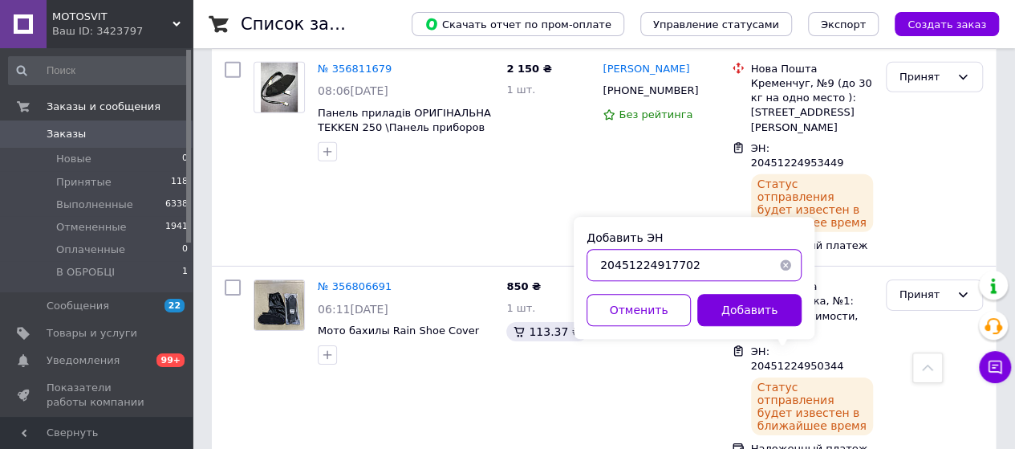
click at [600, 266] on input "20451224917702" at bounding box center [694, 265] width 215 height 32
type input "20451224917702"
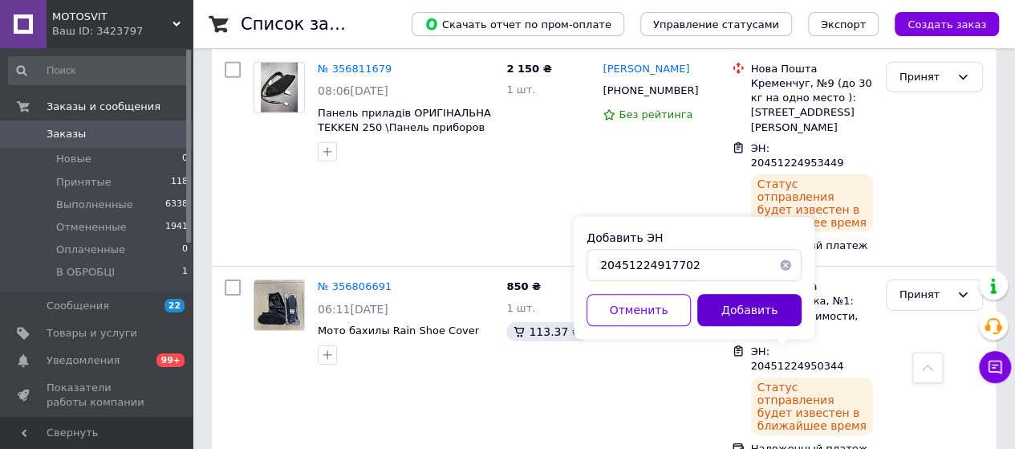
click at [733, 309] on button "Добавить" at bounding box center [749, 310] width 104 height 32
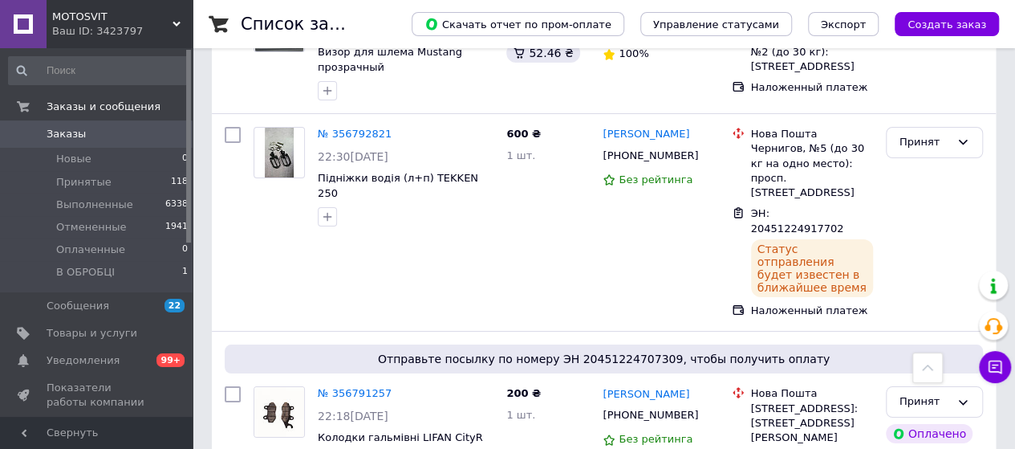
scroll to position [2908, 0]
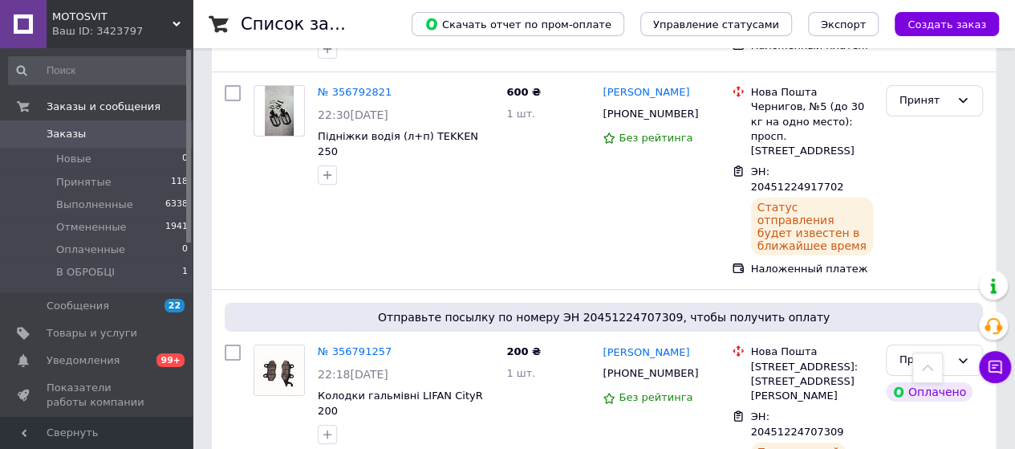
drag, startPoint x: 603, startPoint y: 144, endPoint x: 685, endPoint y: 151, distance: 82.1
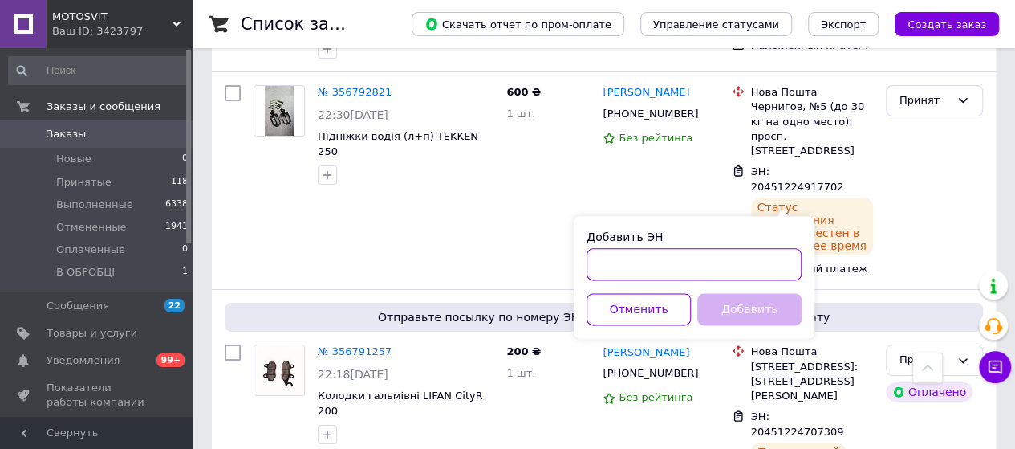
click at [709, 262] on input "Добавить ЭН" at bounding box center [694, 264] width 215 height 32
paste input "20451224948502"
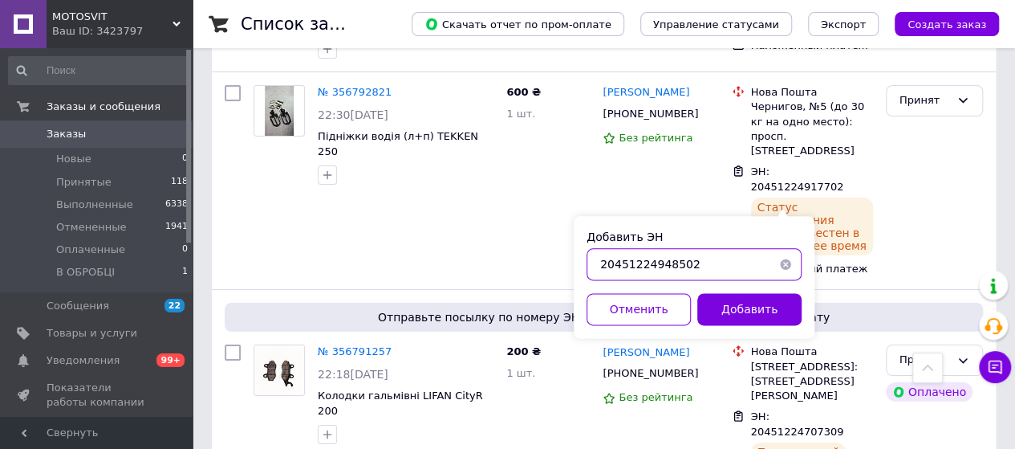
click at [599, 262] on input "20451224948502" at bounding box center [694, 264] width 215 height 32
type input "20451224948502"
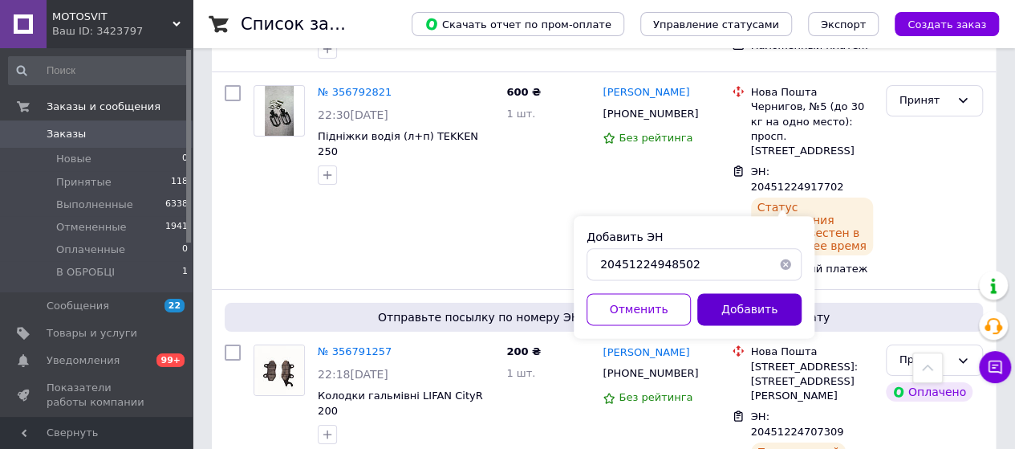
click at [753, 314] on button "Добавить" at bounding box center [749, 309] width 104 height 32
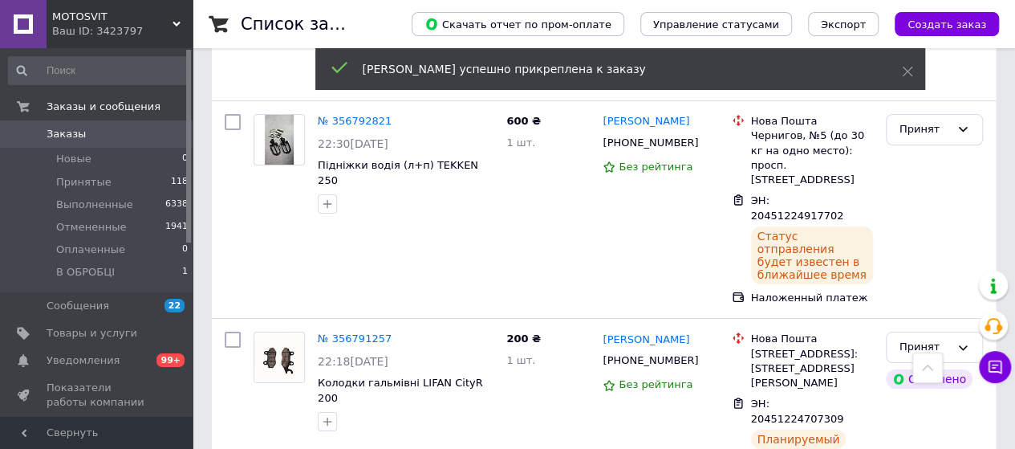
scroll to position [2883, 0]
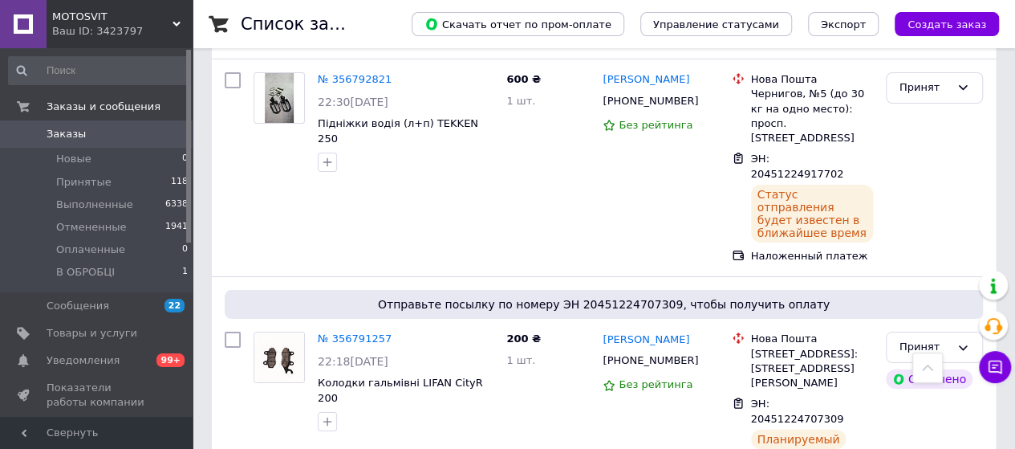
drag, startPoint x: 607, startPoint y: 330, endPoint x: 669, endPoint y: 330, distance: 62.6
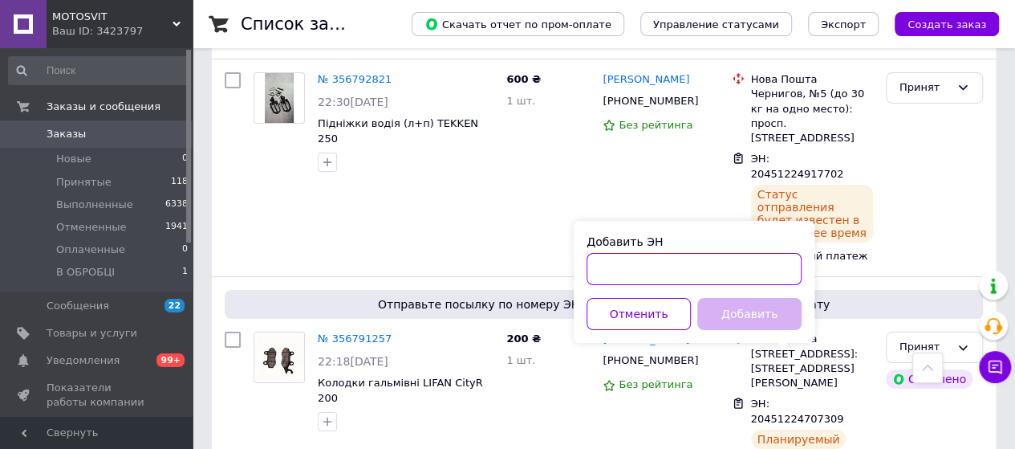
click at [706, 283] on input "Добавить ЭН" at bounding box center [694, 269] width 215 height 32
paste input "20451224943603"
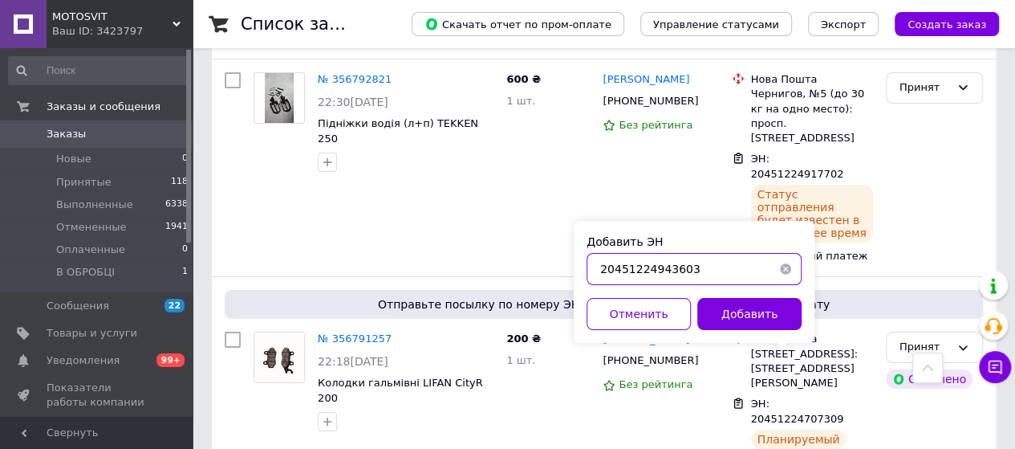
click at [599, 270] on input "20451224943603" at bounding box center [694, 269] width 215 height 32
type input "20451224943603"
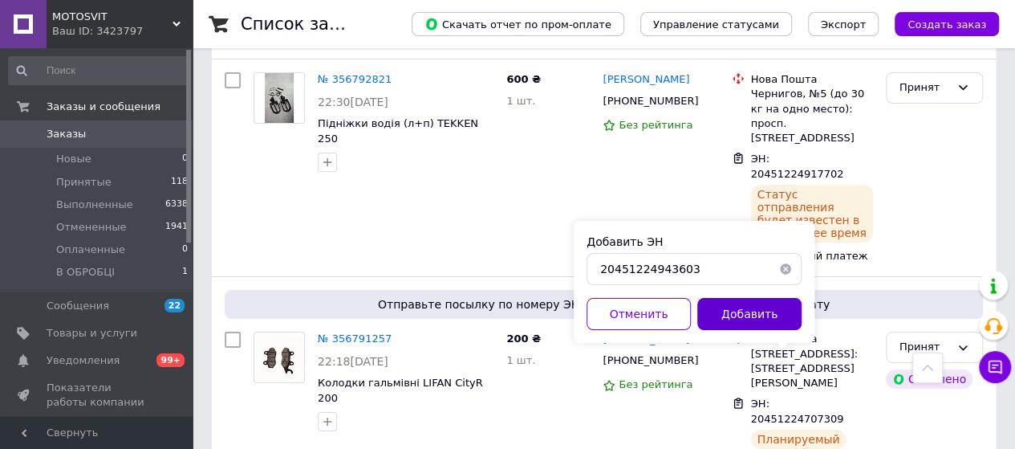
click at [729, 306] on button "Добавить" at bounding box center [749, 314] width 104 height 32
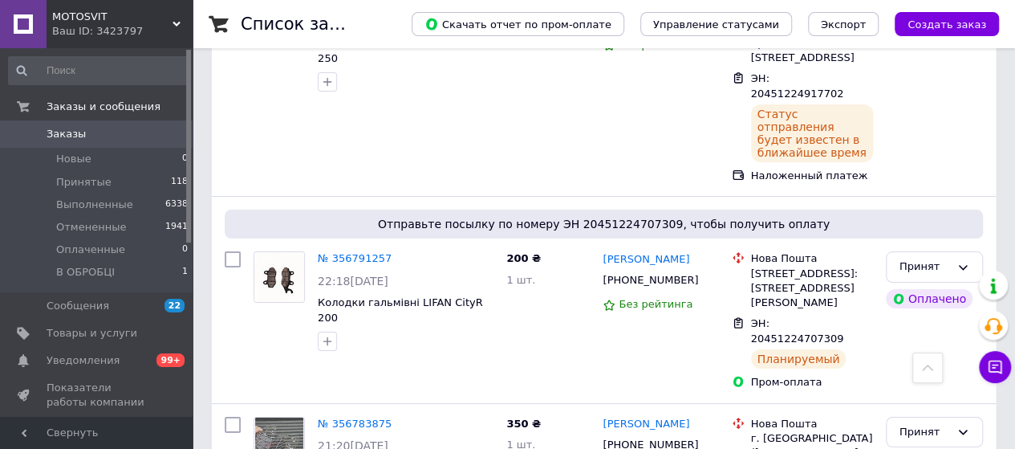
scroll to position [3043, 0]
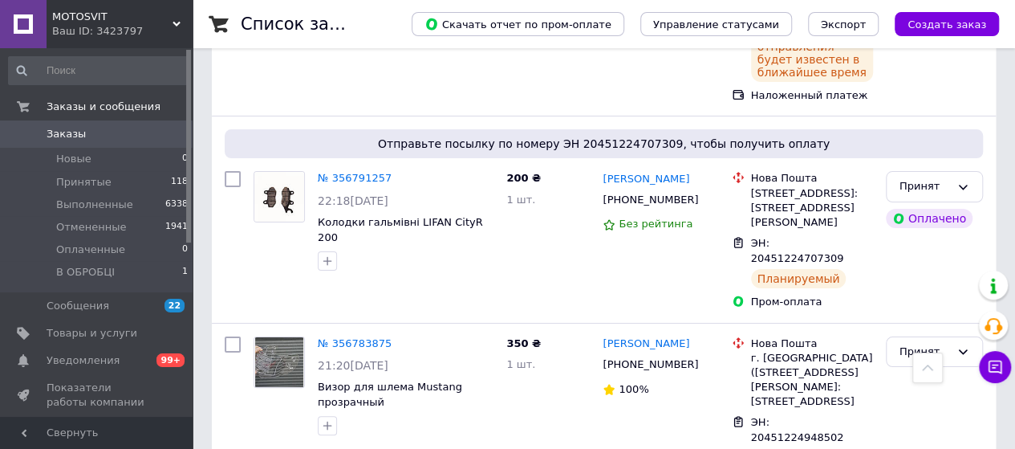
drag, startPoint x: 602, startPoint y: 343, endPoint x: 680, endPoint y: 346, distance: 77.9
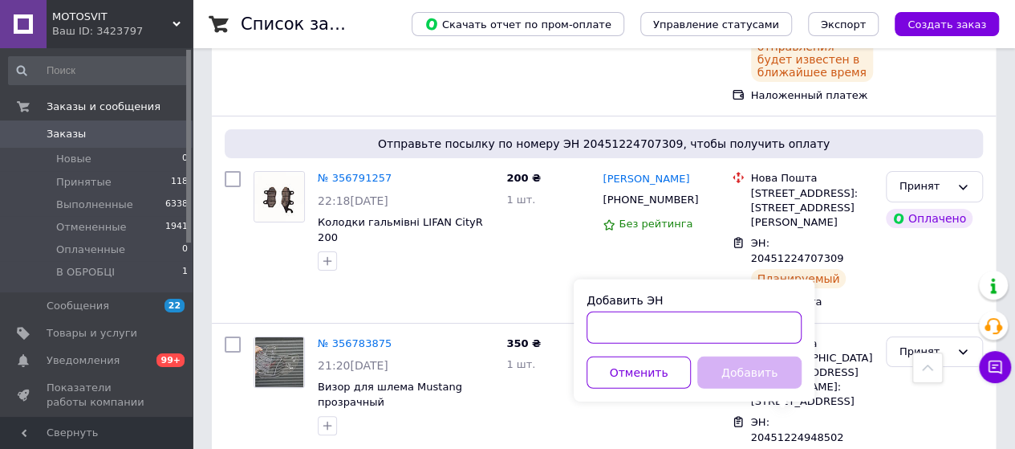
click at [727, 334] on input "Добавить ЭН" at bounding box center [694, 327] width 215 height 32
paste input "20451224941740"
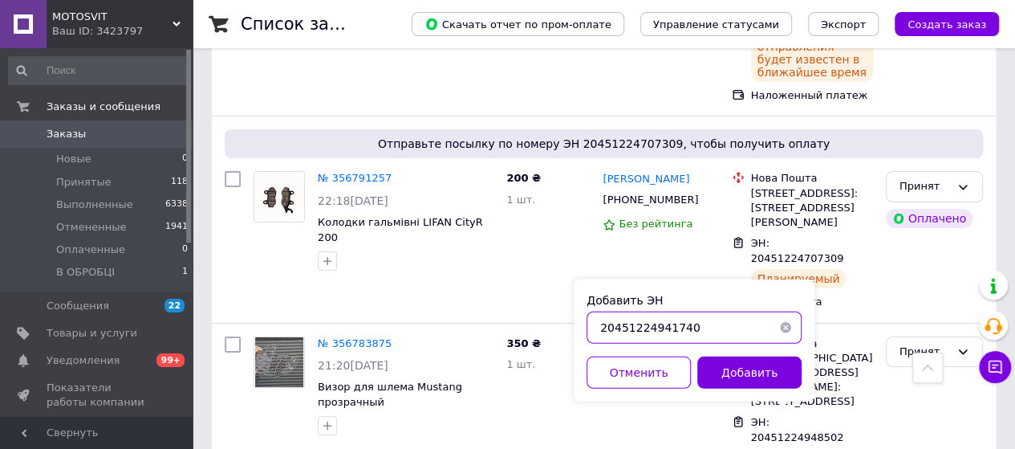
click at [601, 327] on input "20451224941740" at bounding box center [694, 327] width 215 height 32
type input "20451224941740"
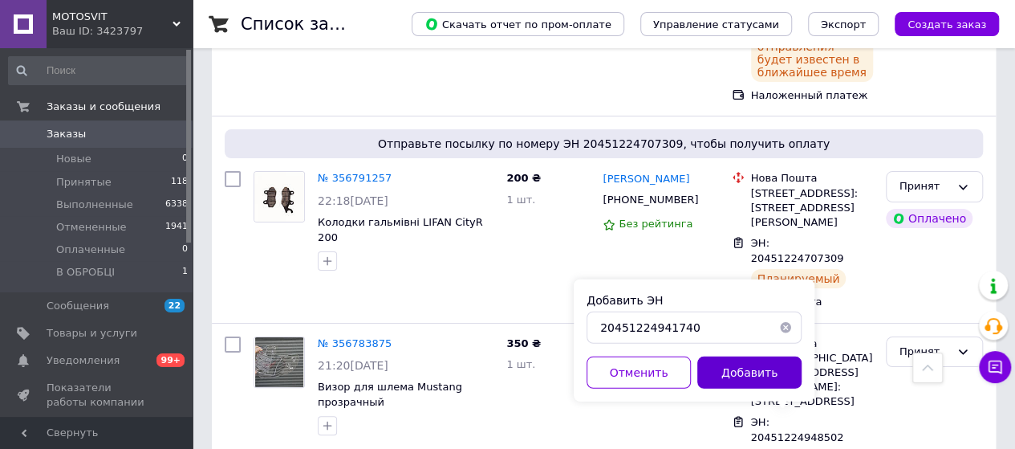
click at [733, 364] on button "Добавить" at bounding box center [749, 372] width 104 height 32
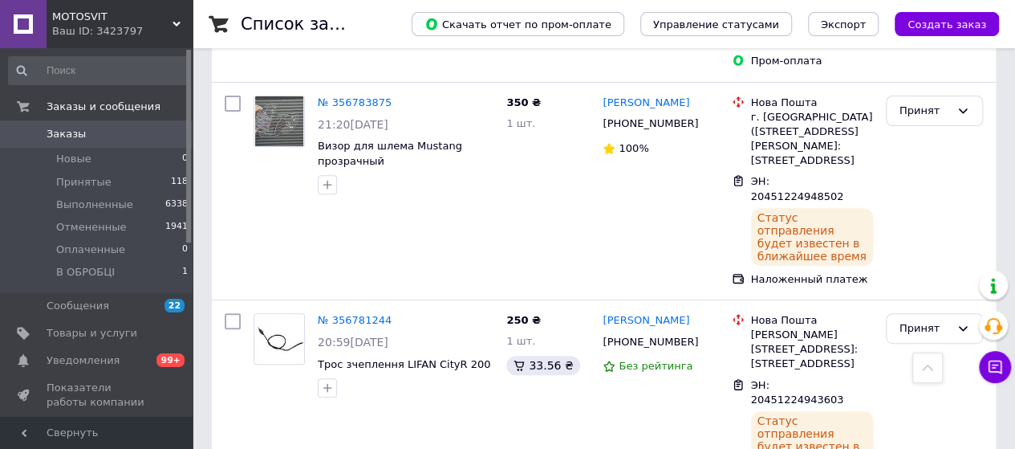
scroll to position [3364, 0]
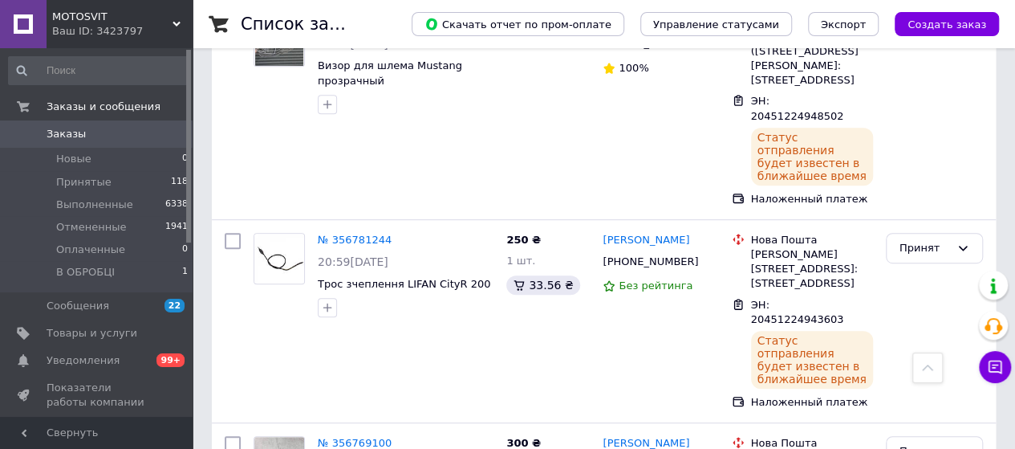
drag, startPoint x: 602, startPoint y: 226, endPoint x: 688, endPoint y: 233, distance: 86.1
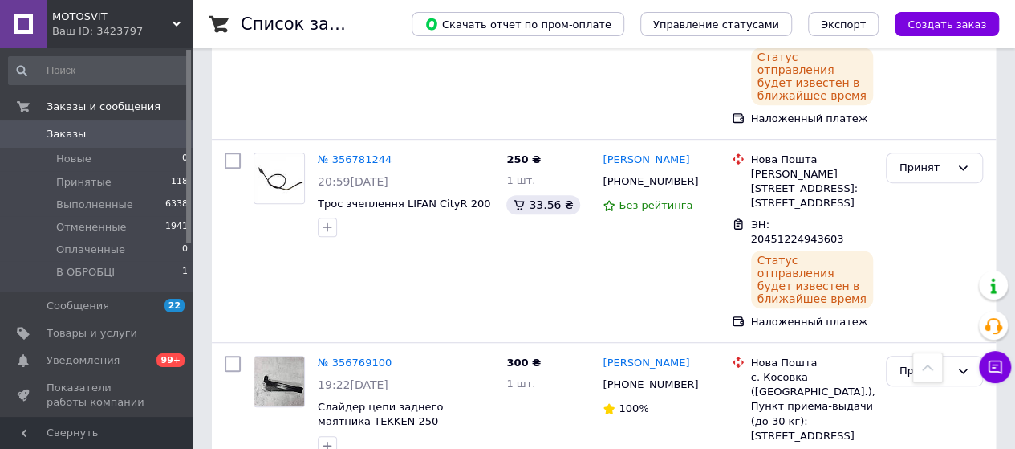
drag, startPoint x: 605, startPoint y: 277, endPoint x: 682, endPoint y: 284, distance: 77.4
click at [147, 446] on span "Свернуть" at bounding box center [96, 432] width 193 height 32
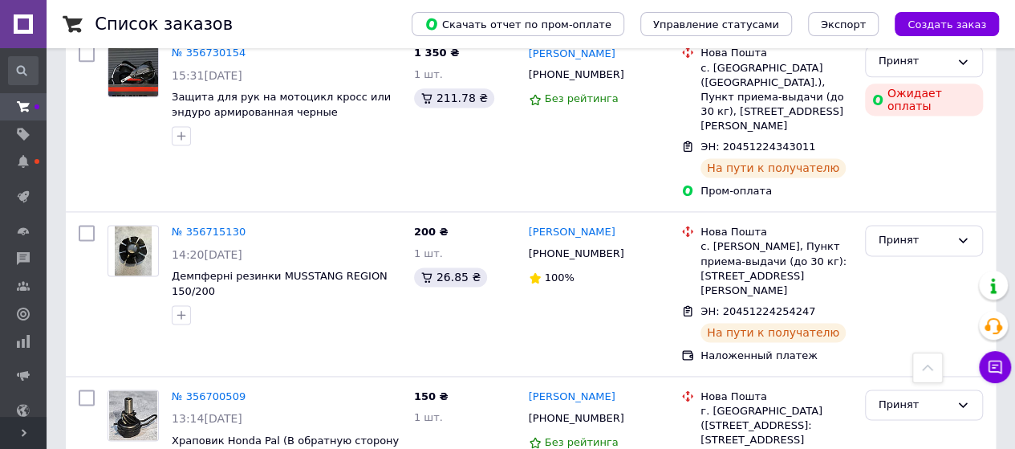
scroll to position [4167, 0]
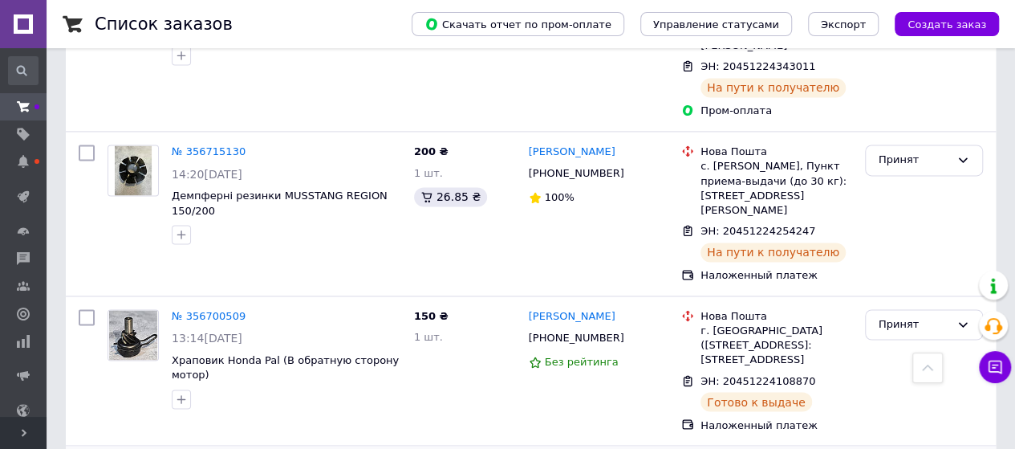
drag, startPoint x: 525, startPoint y: 266, endPoint x: 608, endPoint y: 274, distance: 83.9
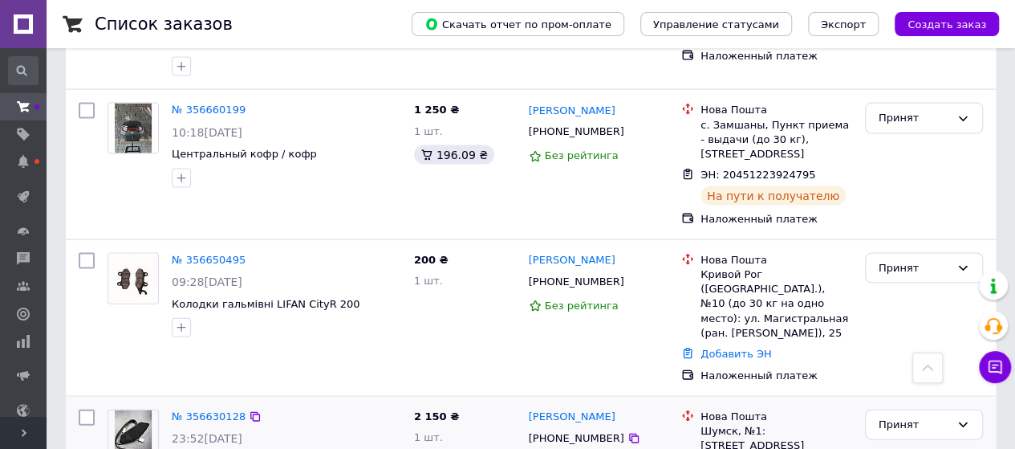
scroll to position [4568, 0]
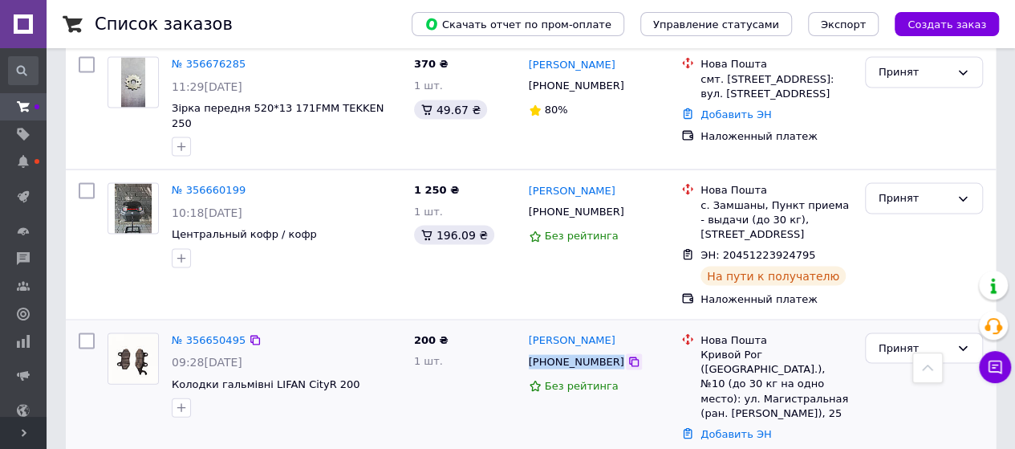
drag, startPoint x: 526, startPoint y: 129, endPoint x: 608, endPoint y: 132, distance: 81.9
click at [608, 353] on div "[PHONE_NUMBER]" at bounding box center [599, 362] width 144 height 18
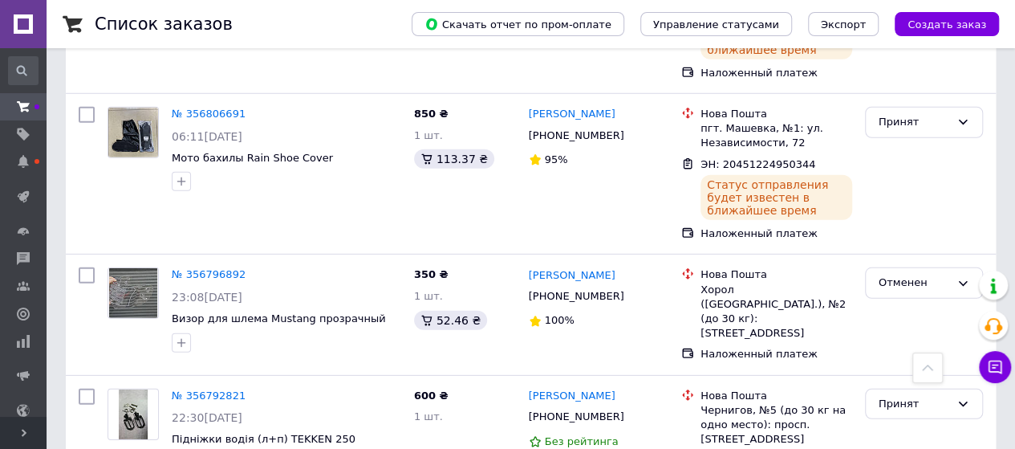
scroll to position [1920, 0]
